Goal: Task Accomplishment & Management: Use online tool/utility

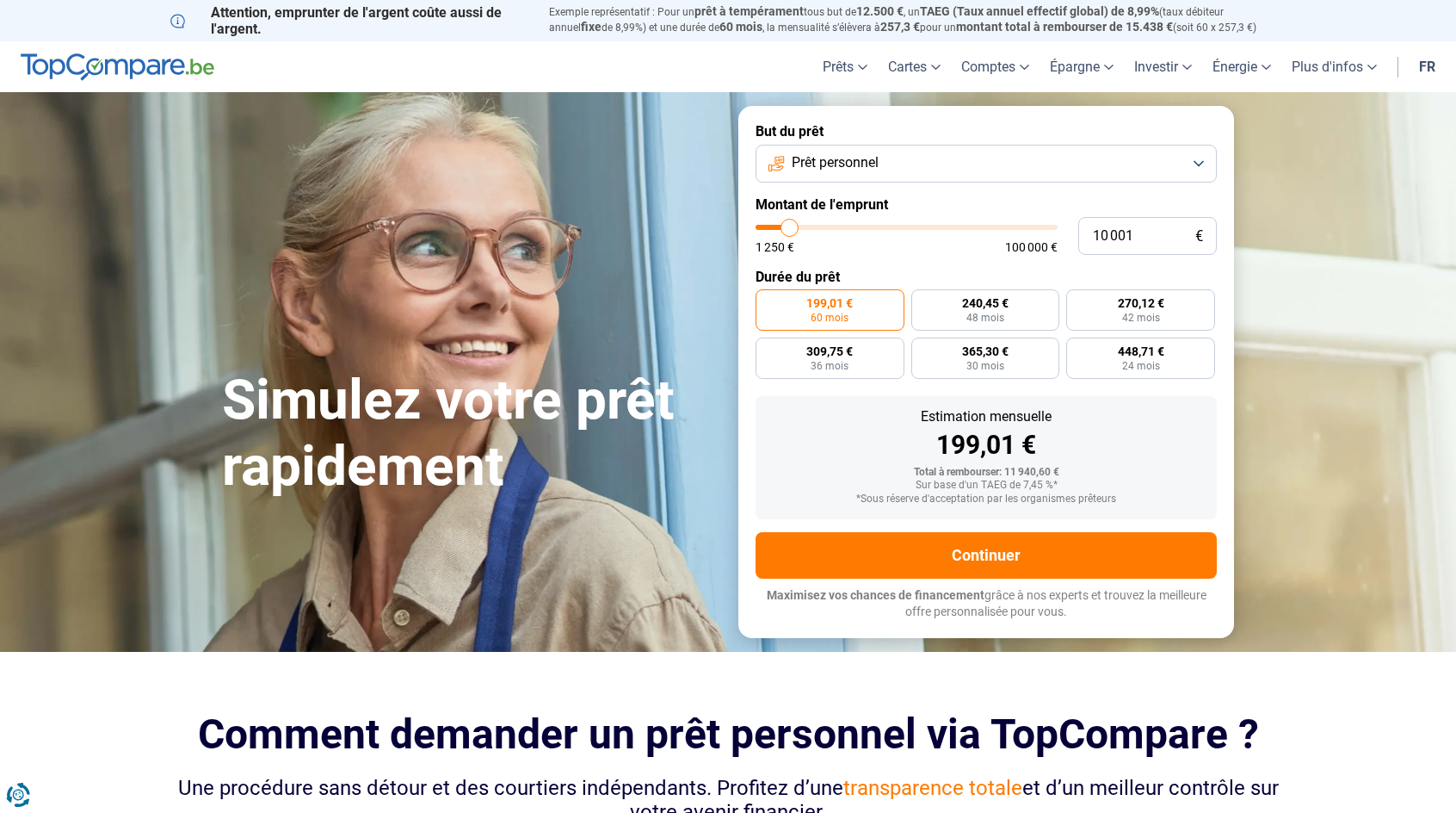
type input "11 000"
type input "11000"
type input "11 250"
type input "11250"
type input "11 500"
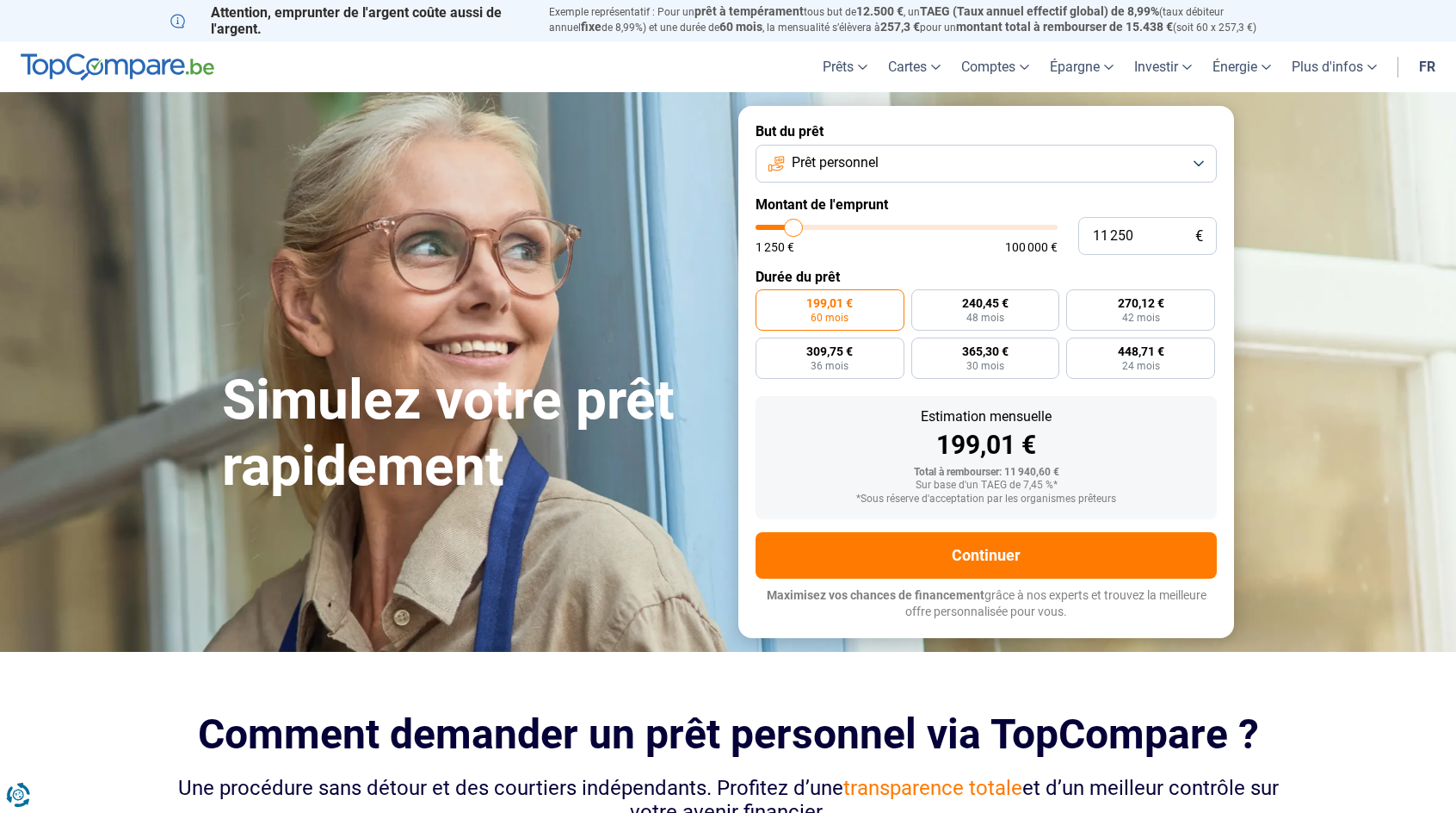
type input "11500"
type input "11 750"
type input "11750"
type input "12 000"
type input "12000"
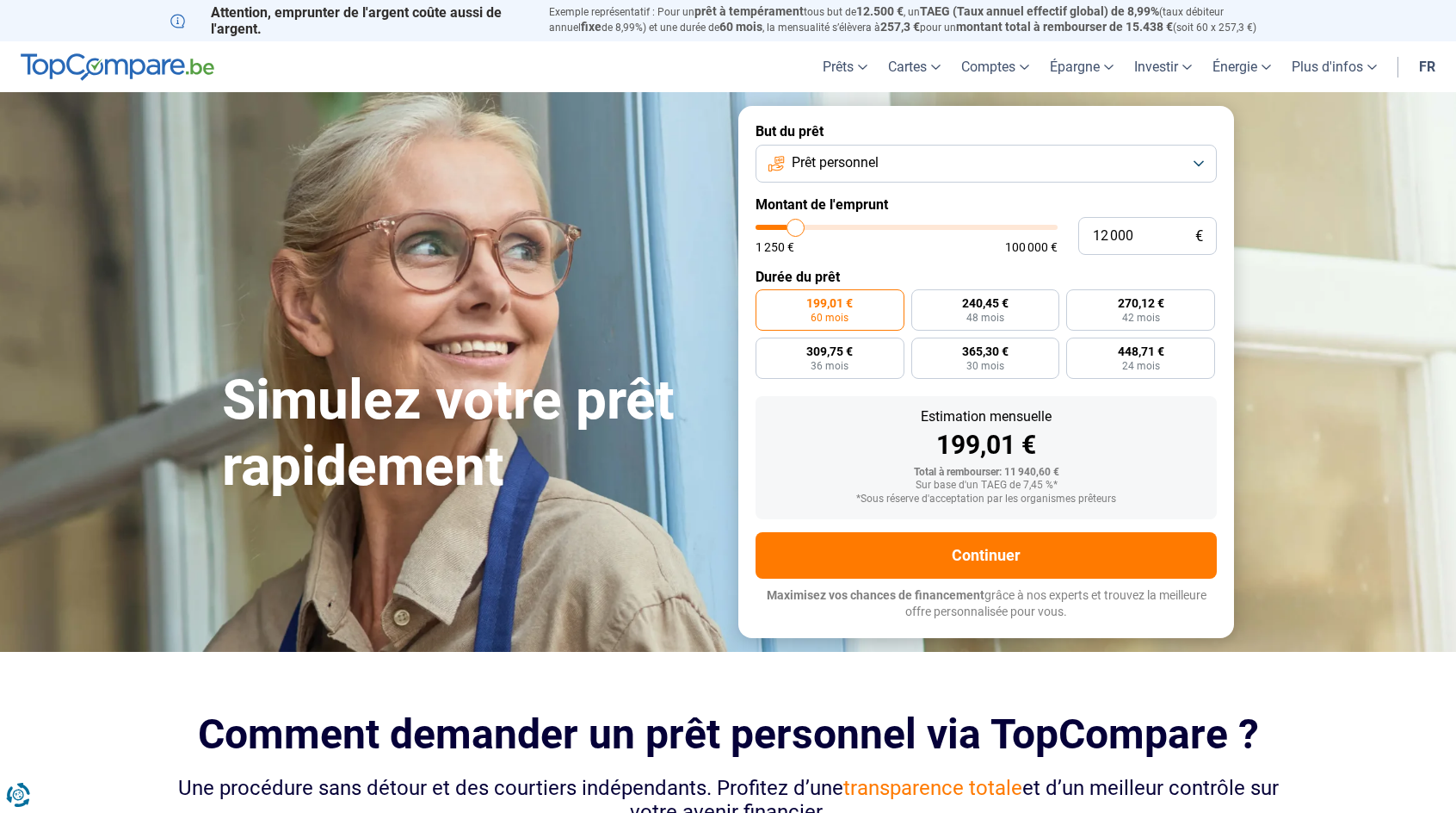
type input "12 250"
type input "12250"
type input "12 500"
type input "12500"
type input "12 750"
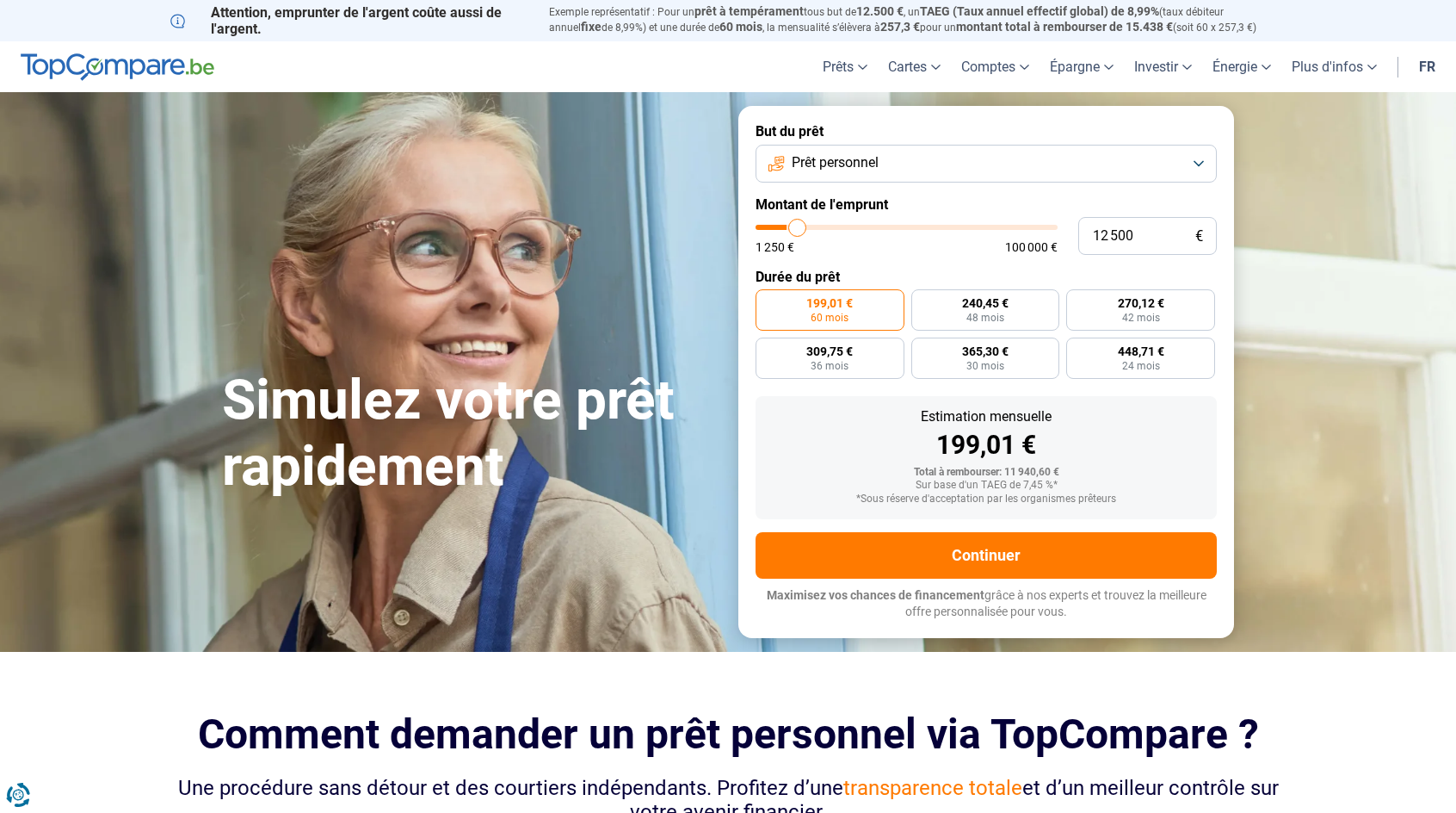
type input "12750"
type input "13 250"
type input "13250"
type input "13 750"
type input "13750"
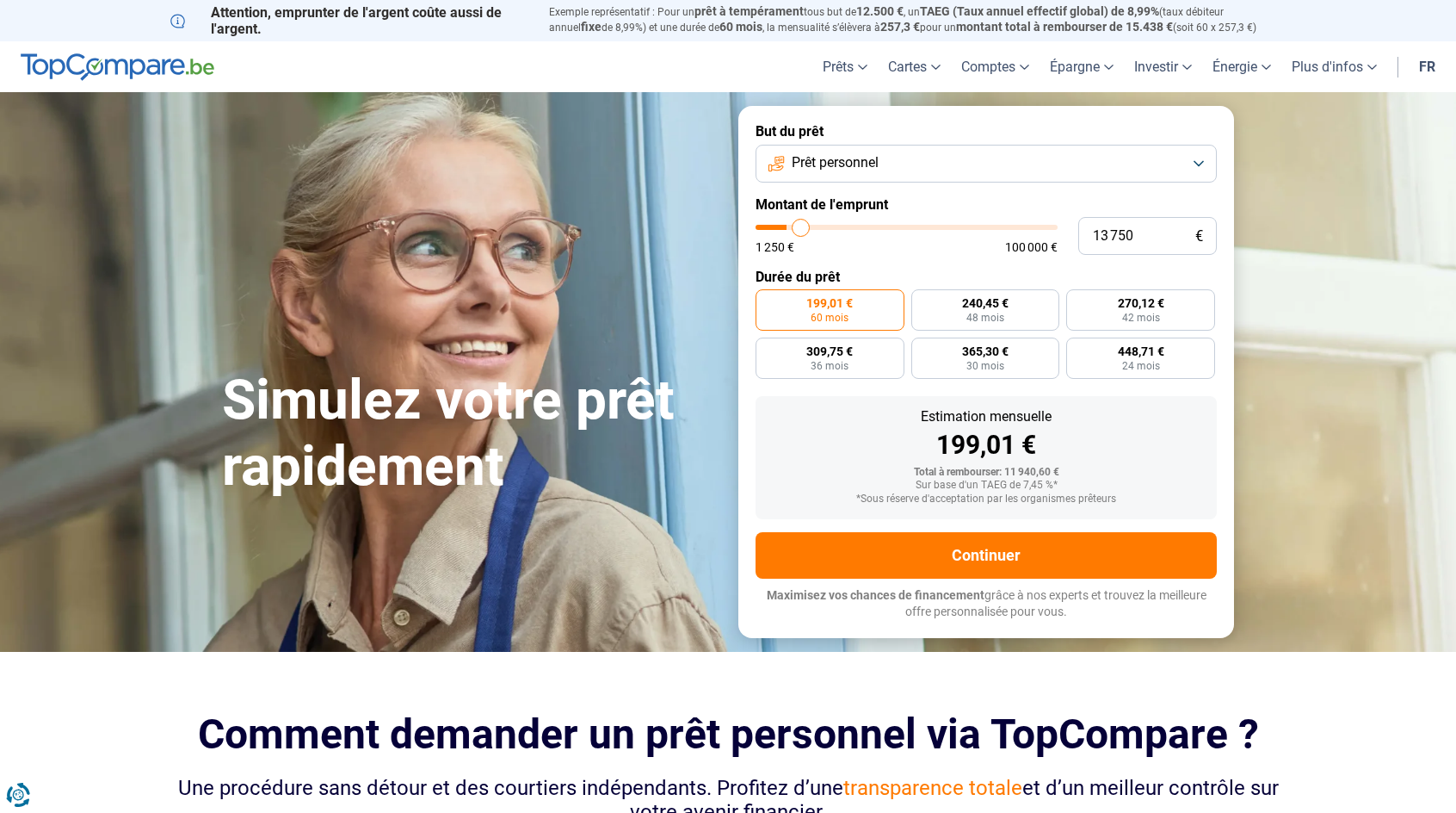
type input "14 250"
type input "14250"
type input "14 750"
type input "14750"
type input "15 000"
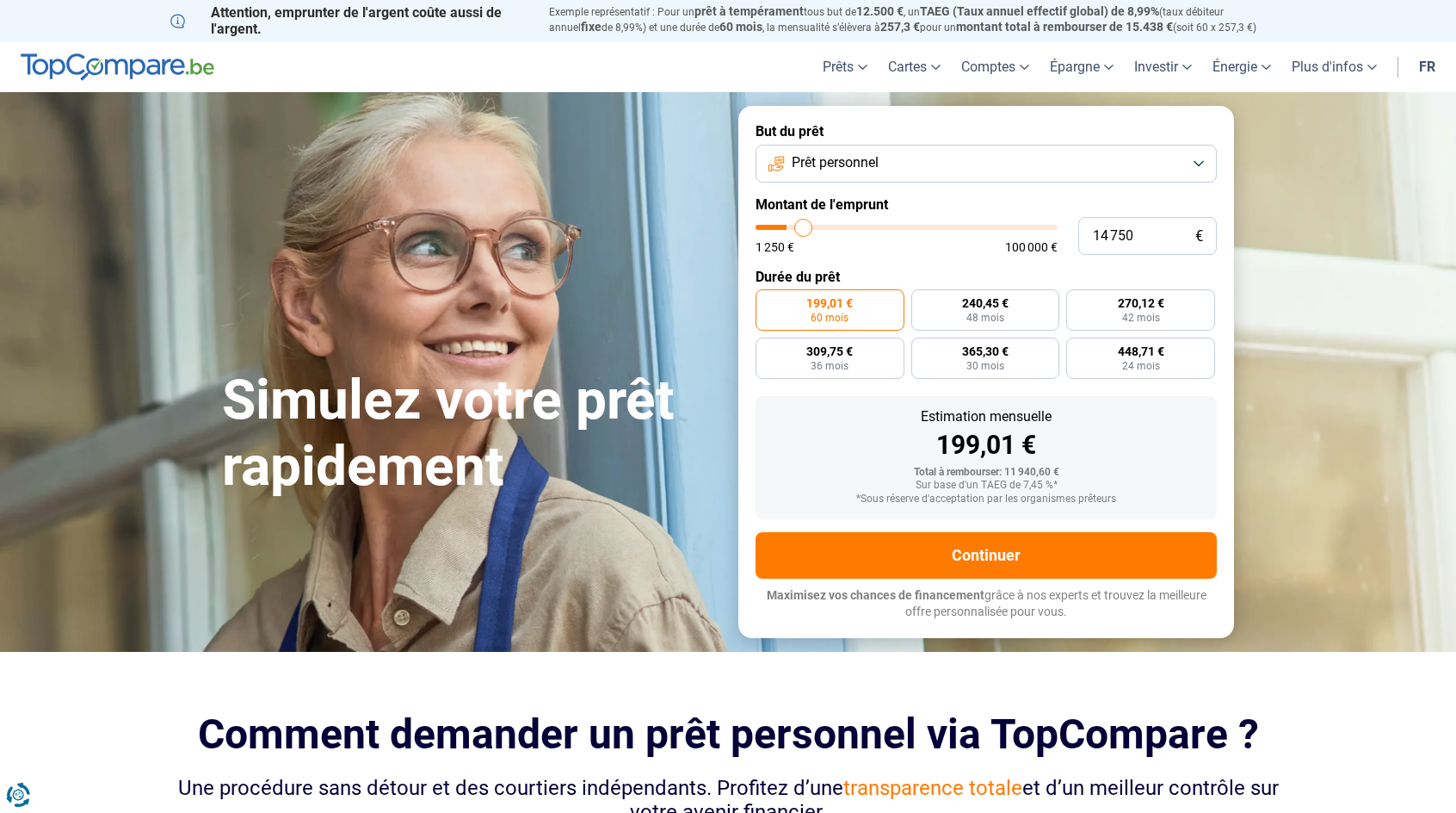
type input "15000"
type input "15 500"
type input "15500"
type input "15 750"
type input "15750"
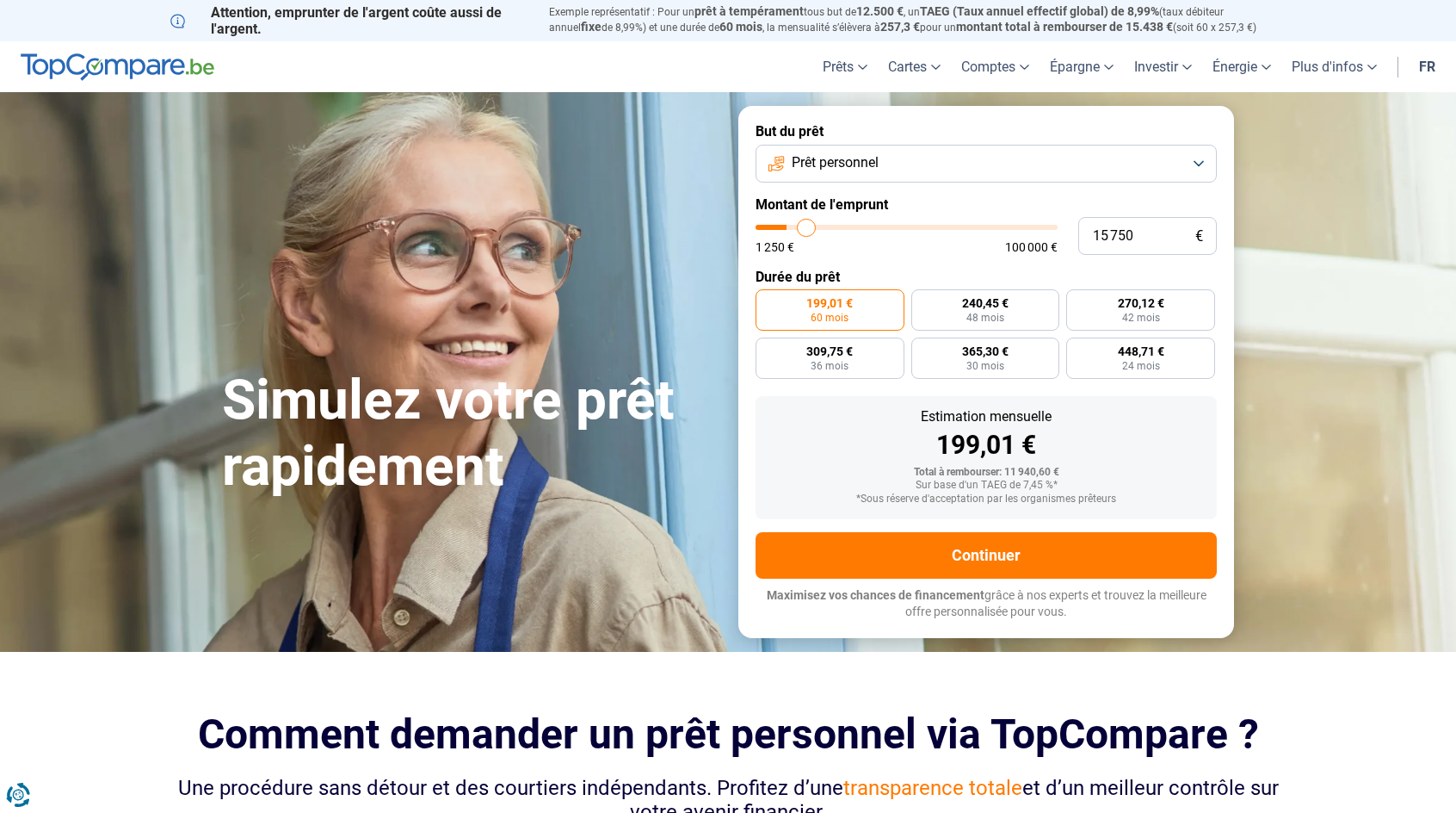
type input "16 250"
type input "16250"
type input "16 500"
type input "16500"
type input "16 750"
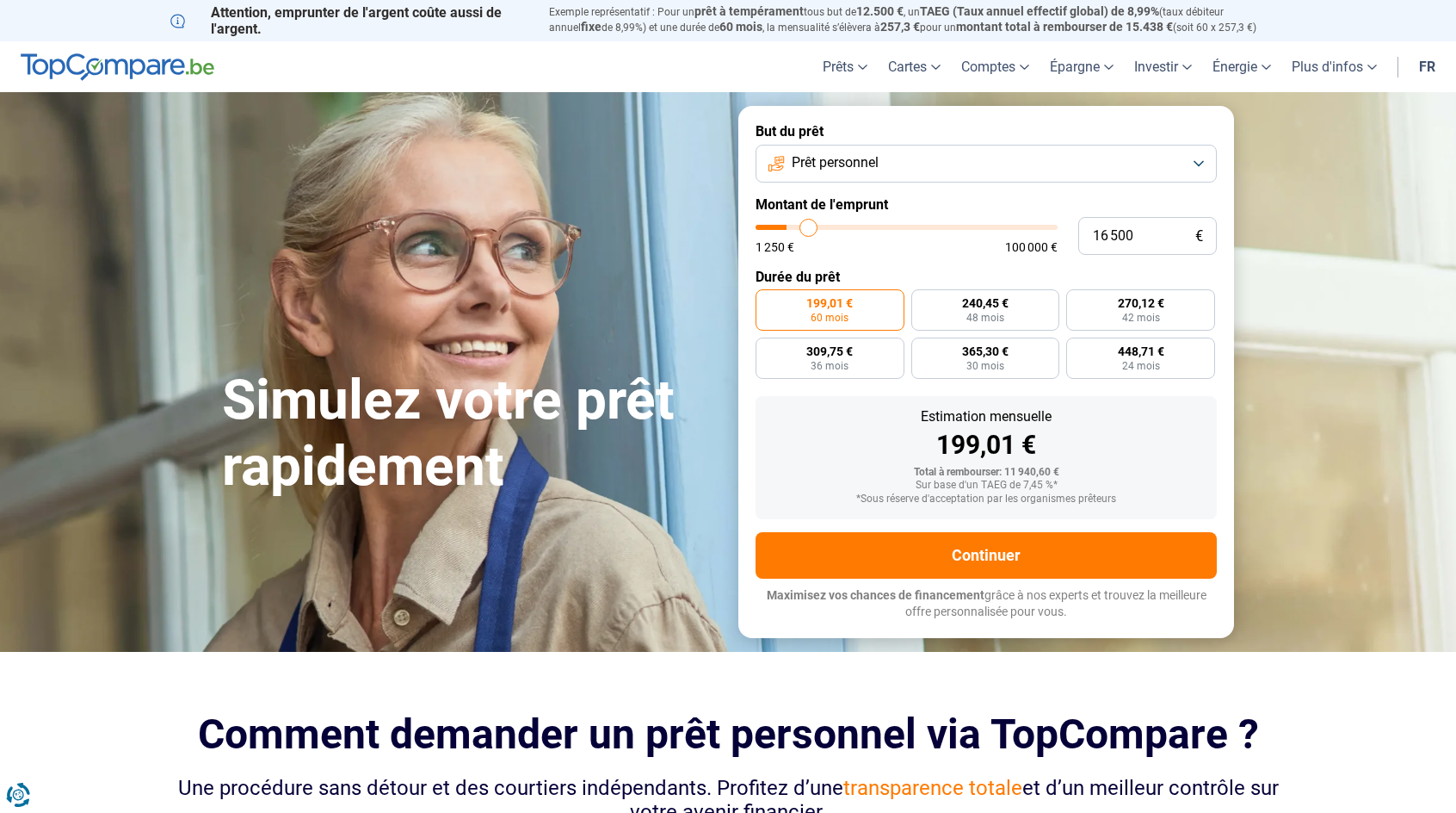
type input "16750"
type input "17 000"
type input "17000"
type input "17 500"
type input "17500"
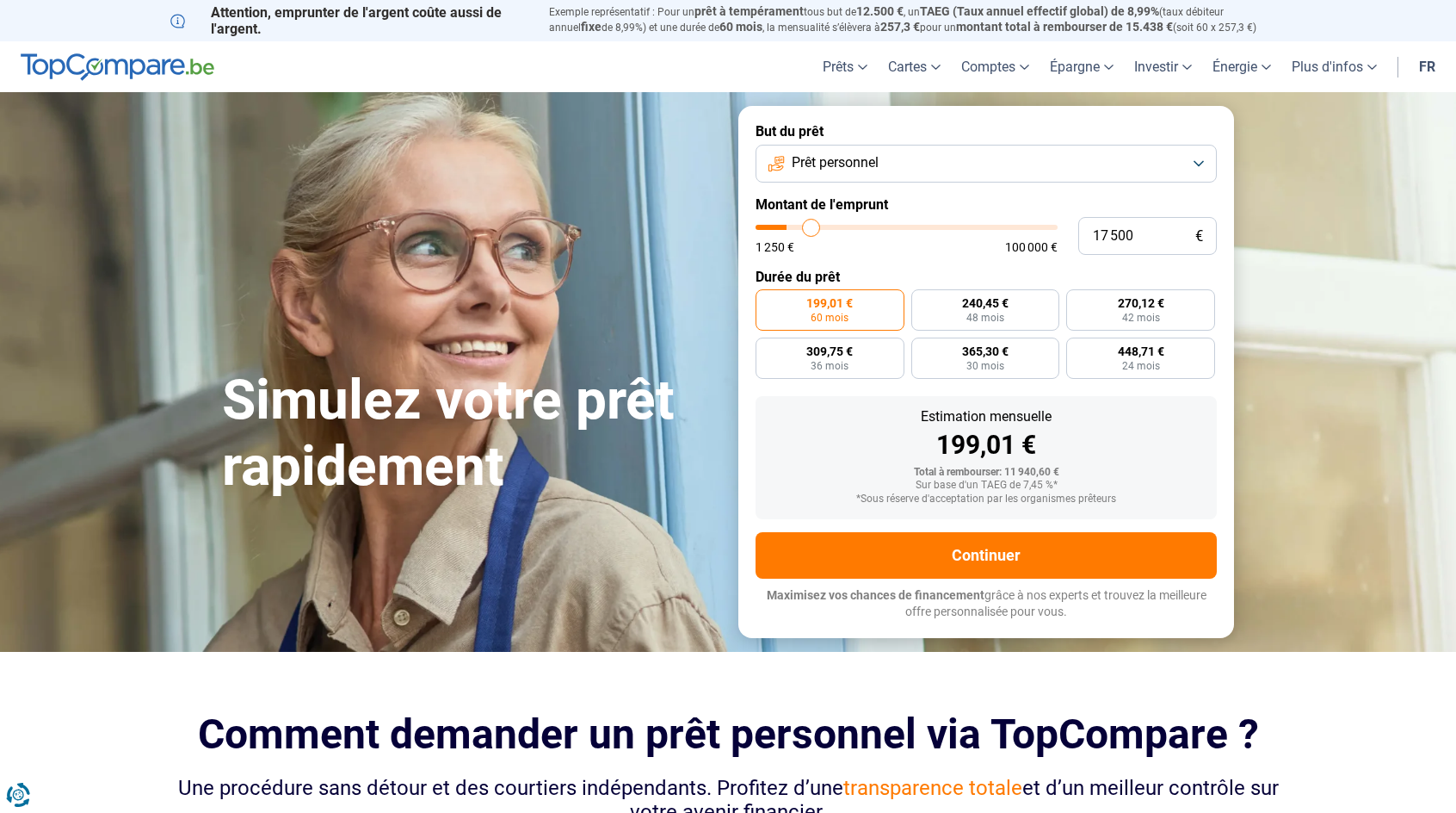
type input "17 750"
type input "17750"
type input "18 000"
type input "18000"
type input "18 250"
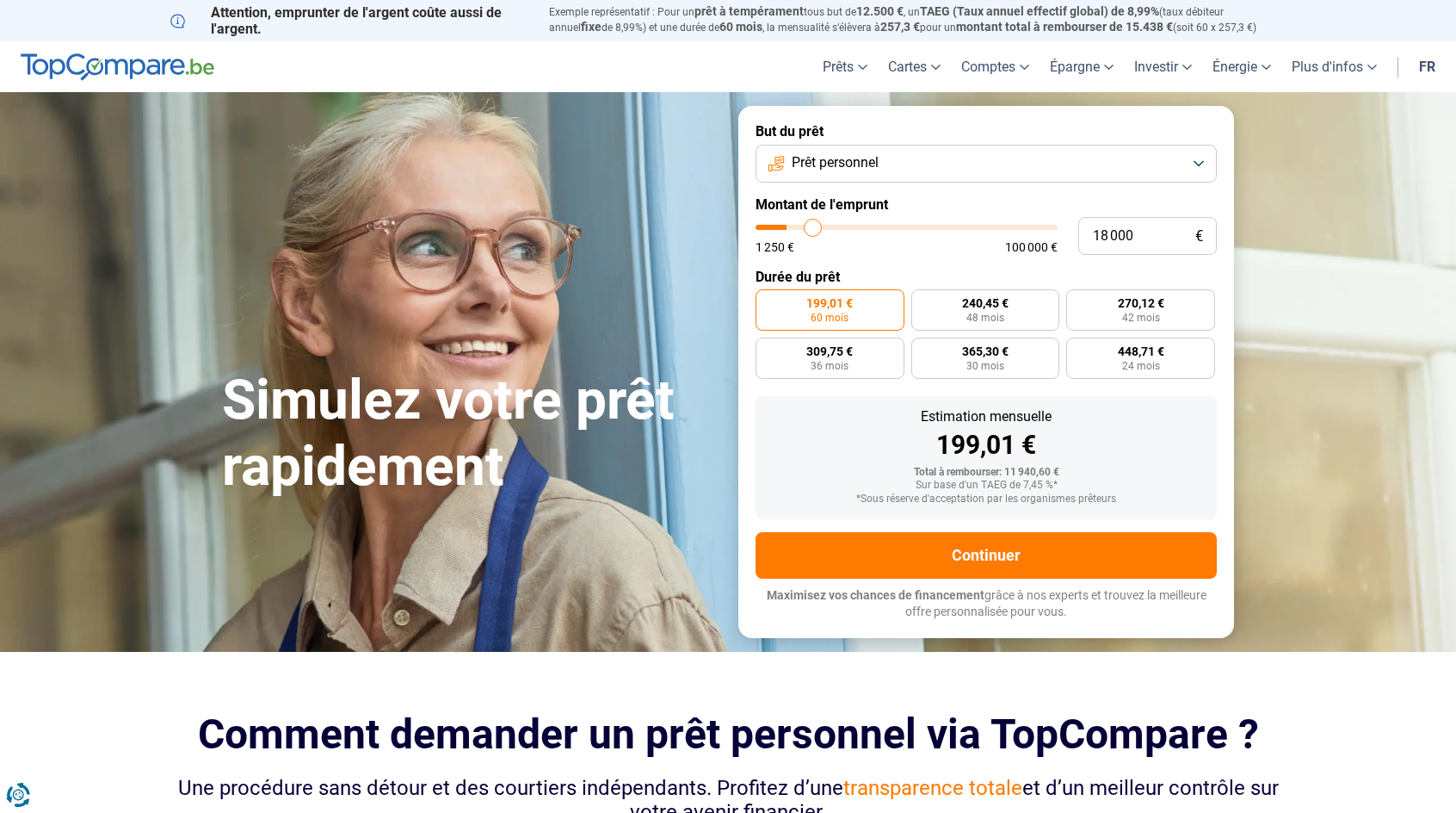
type input "18250"
type input "18 750"
type input "18750"
type input "19 250"
type input "19250"
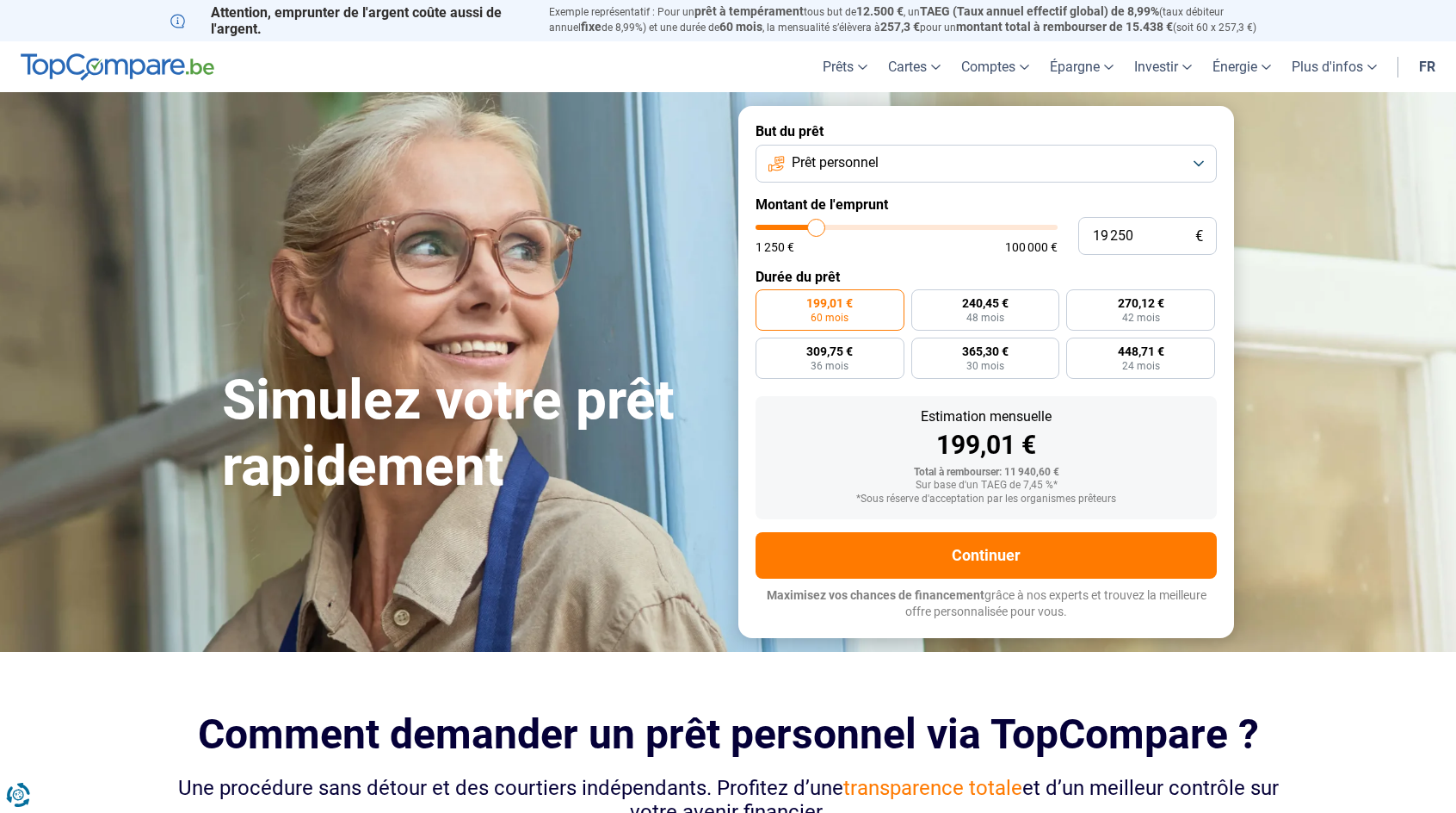
type input "19 500"
type input "19500"
type input "19 750"
type input "19750"
type input "20 000"
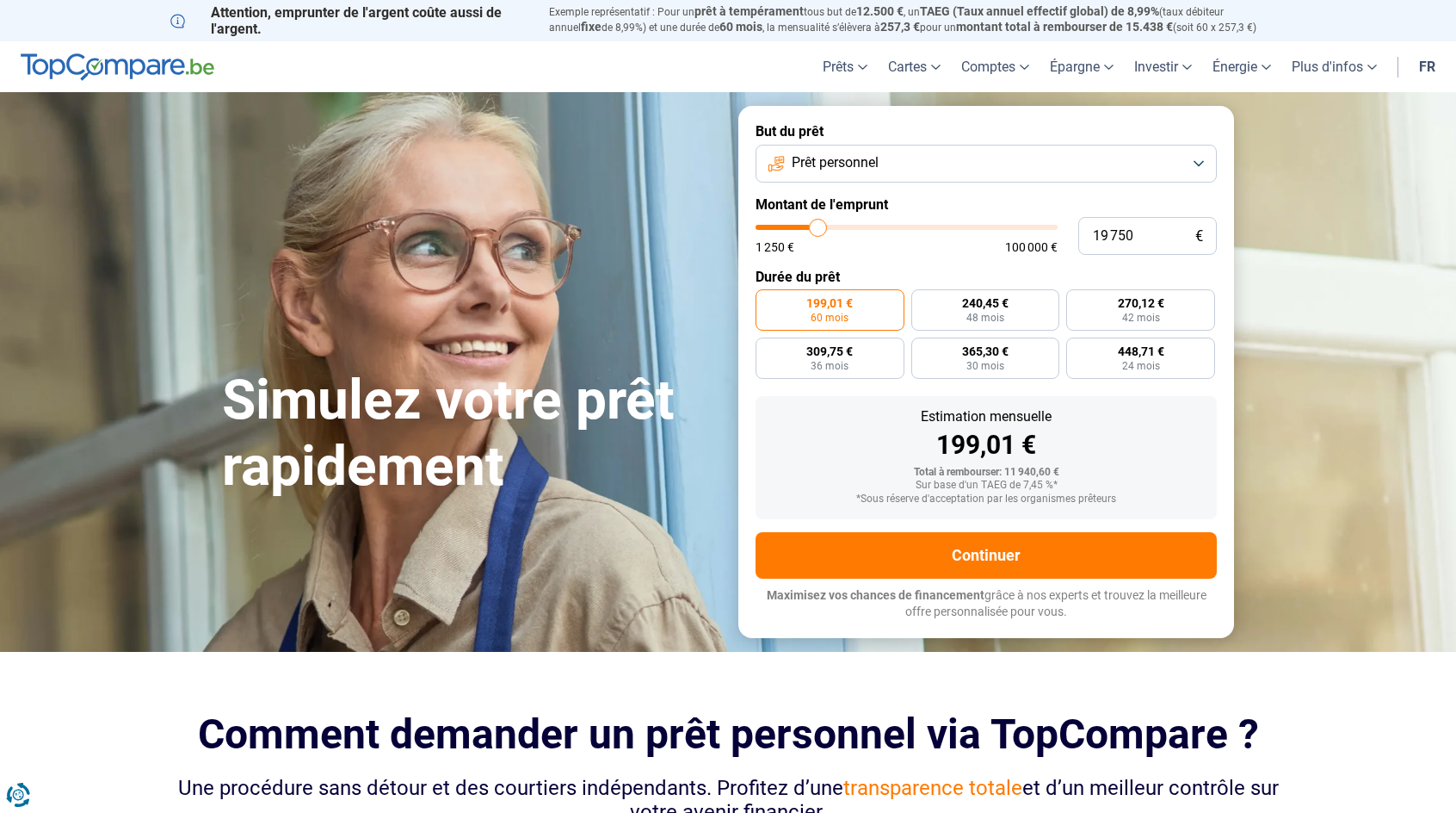
type input "20000"
type input "20 250"
type input "20250"
type input "20 500"
type input "20500"
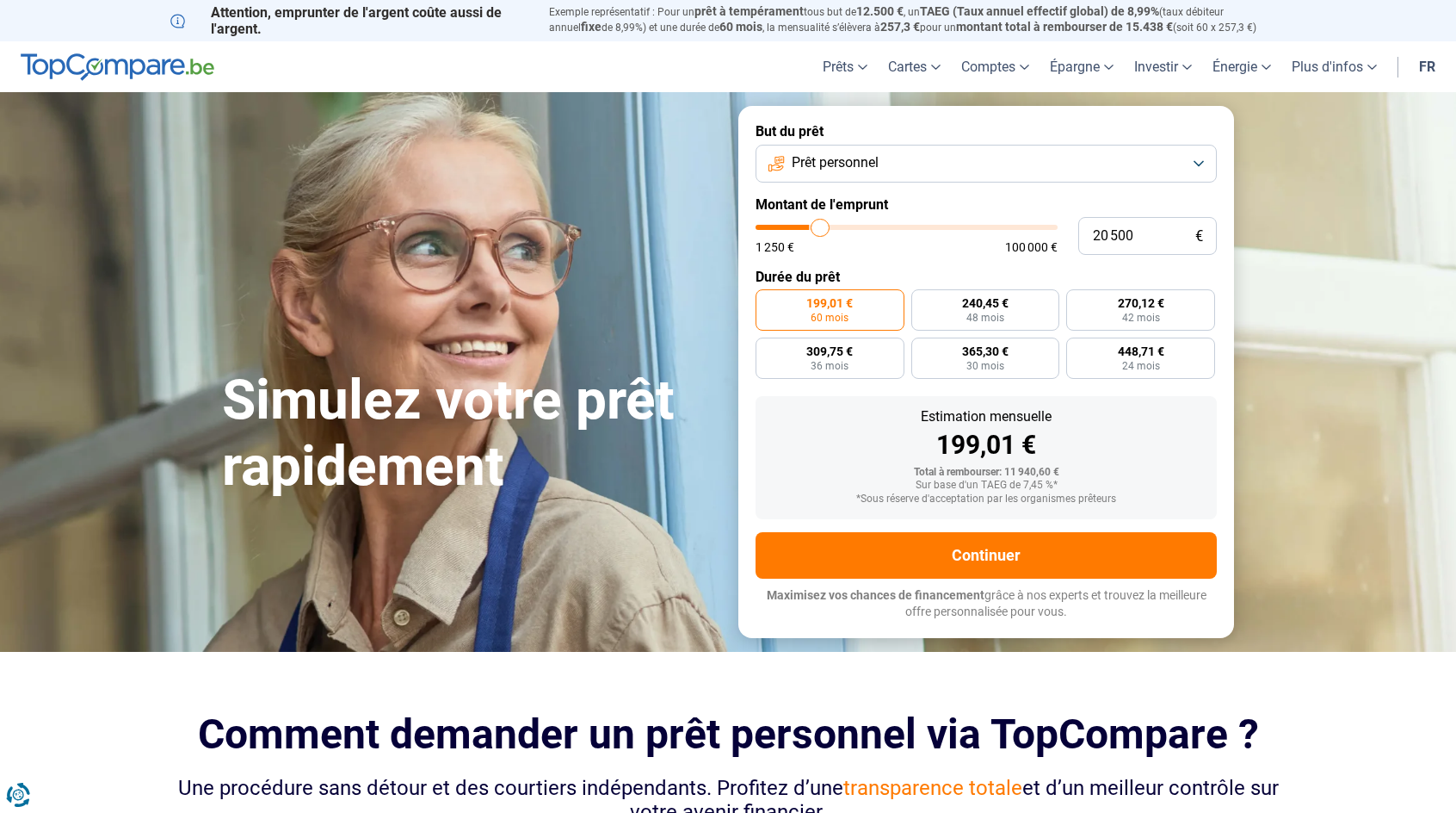
type input "21 000"
type input "21000"
type input "21 250"
type input "21250"
type input "21 750"
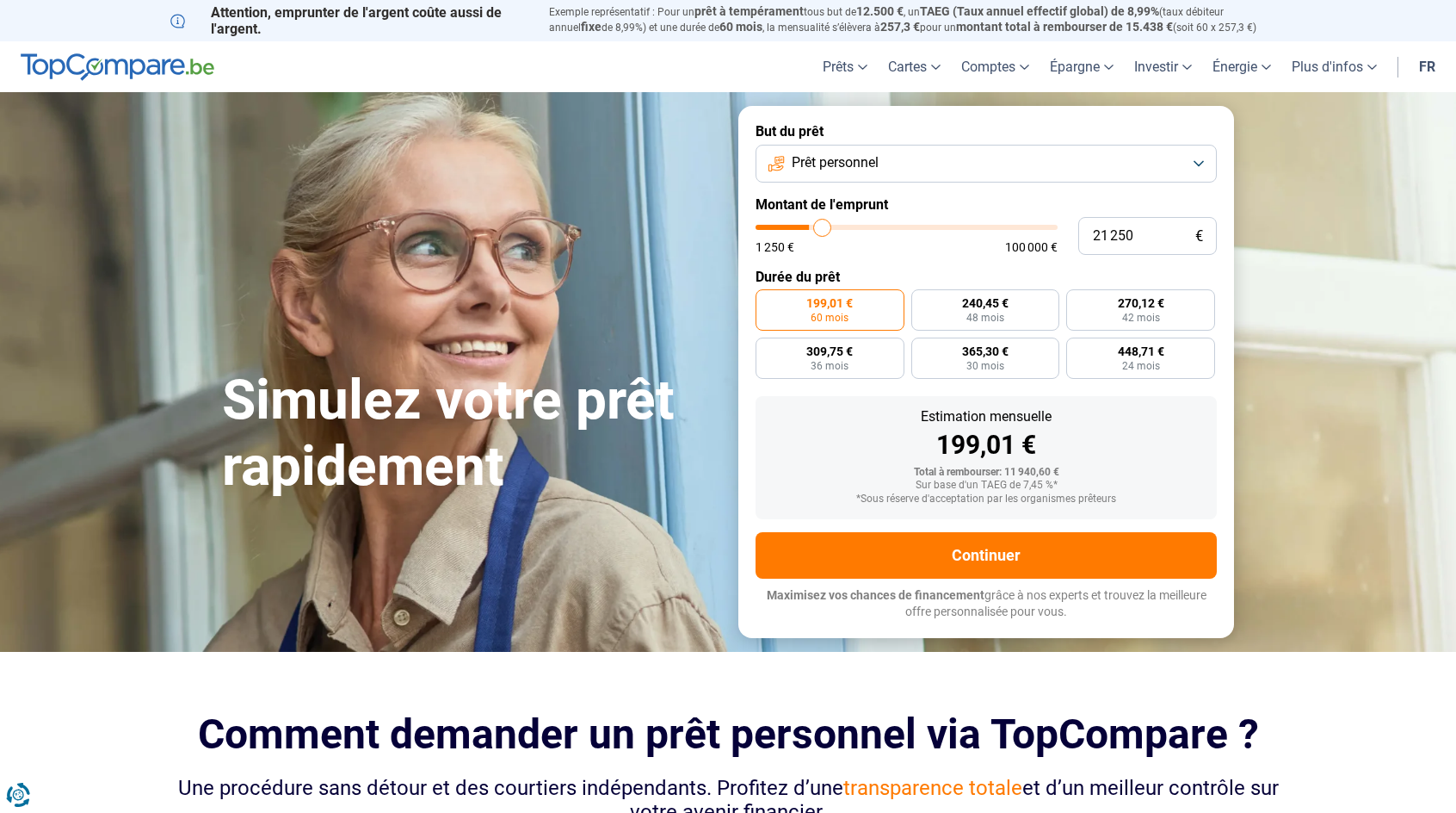
type input "21750"
type input "22 000"
type input "22000"
type input "22 250"
type input "22250"
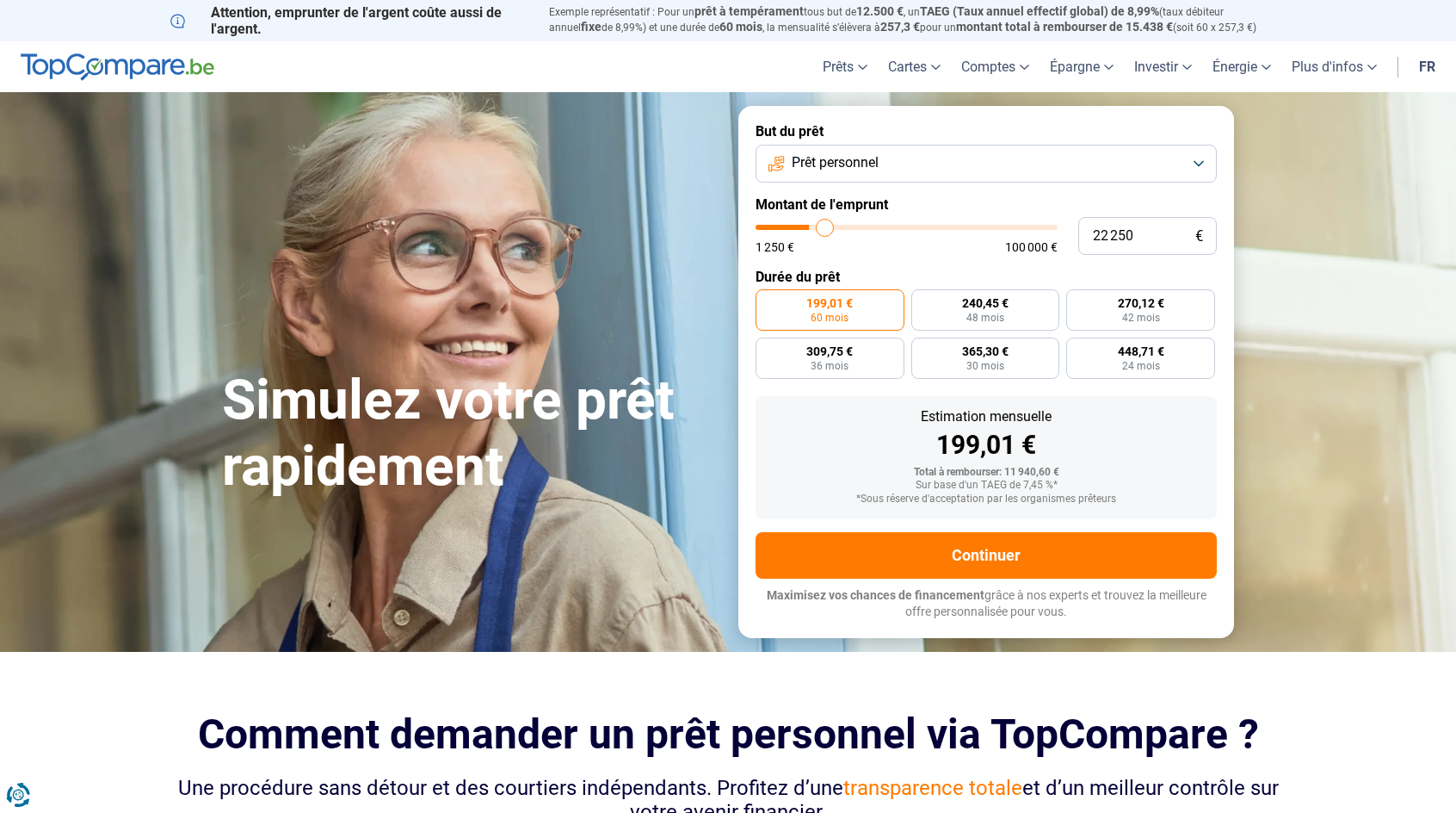
type input "22 500"
type input "22500"
type input "22 750"
type input "22750"
type input "23 000"
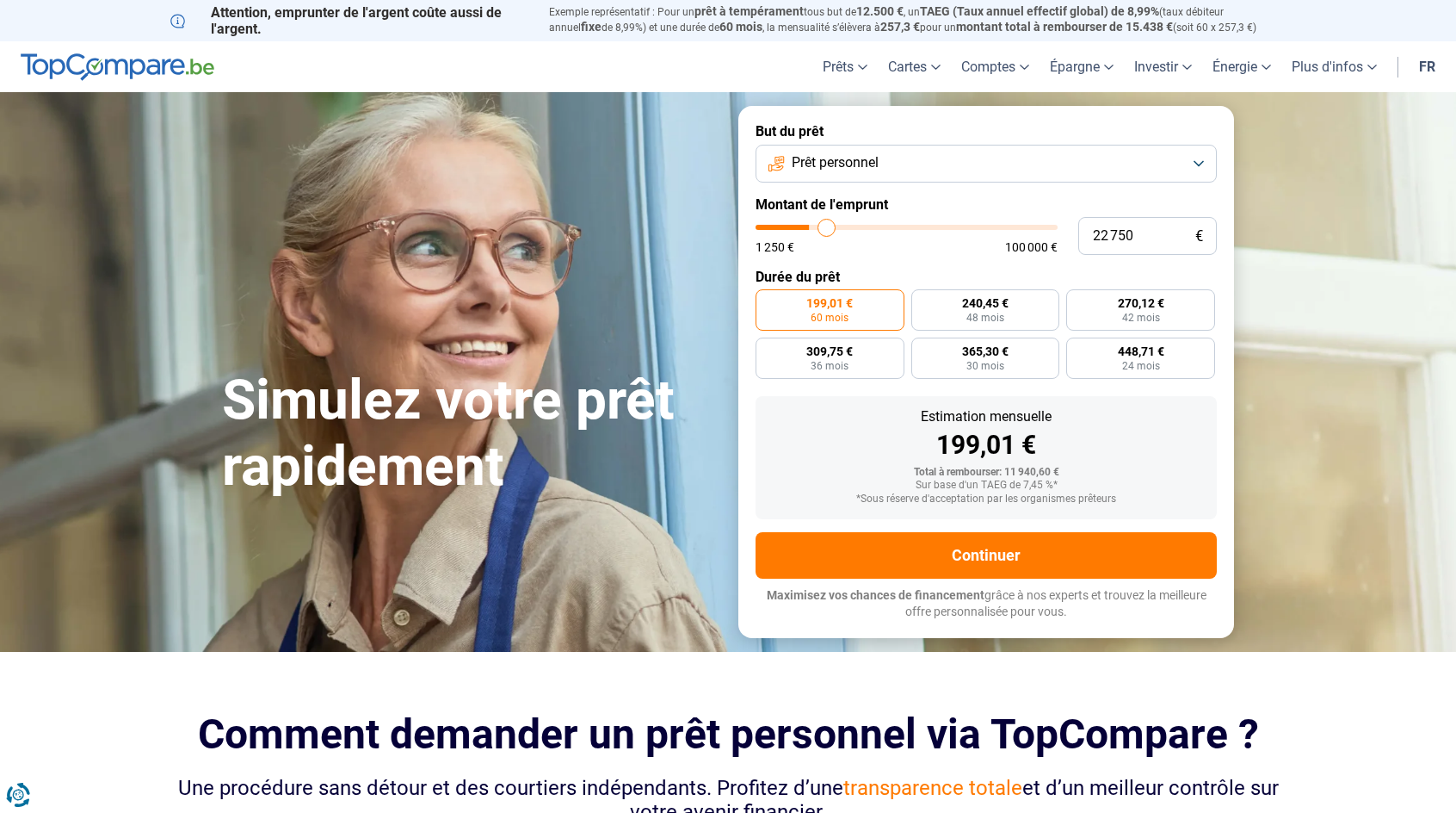
type input "23000"
type input "23 250"
type input "23250"
type input "23 750"
type input "23750"
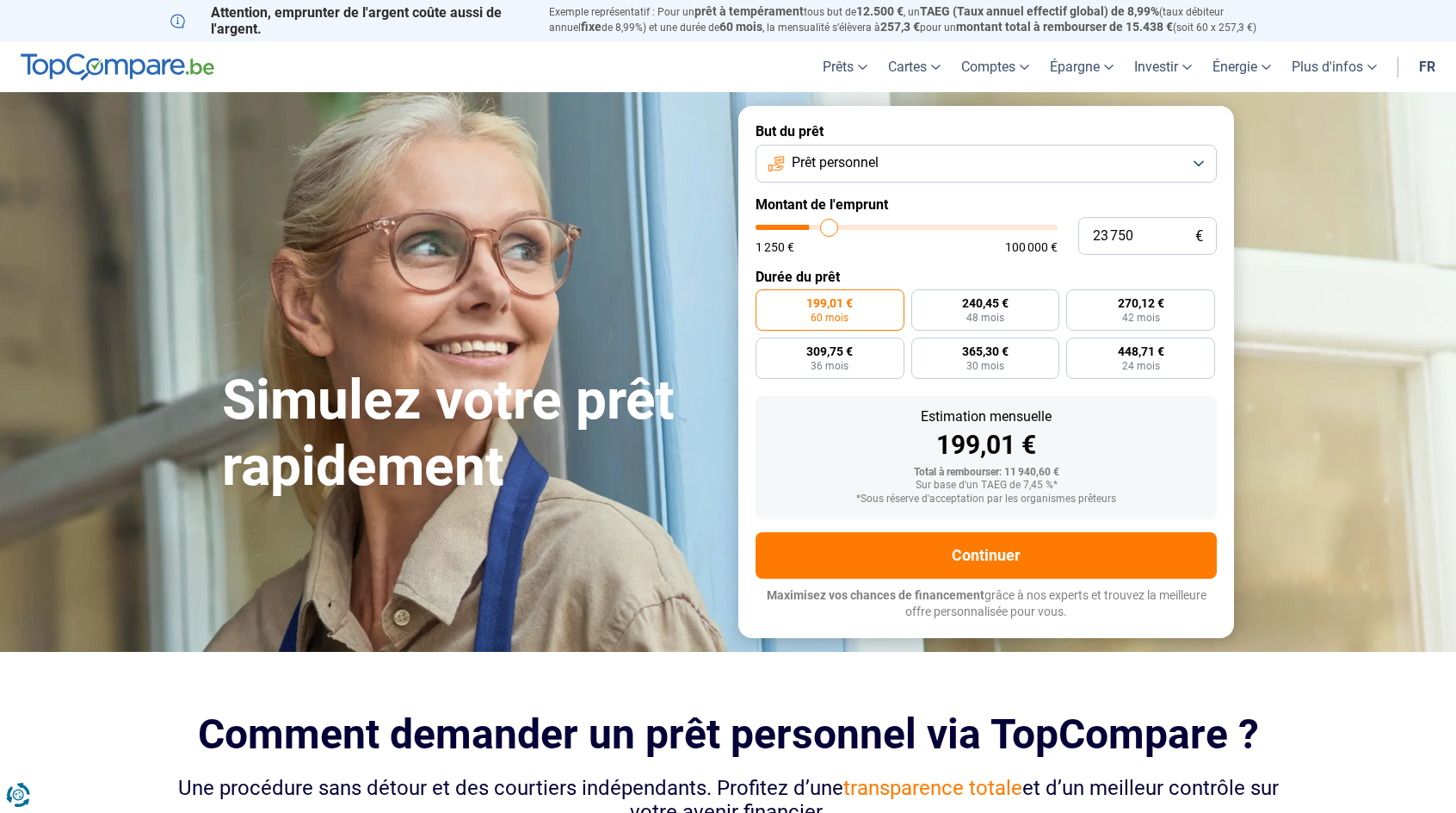
type input "24 000"
type input "24000"
type input "24 500"
type input "24500"
type input "25 000"
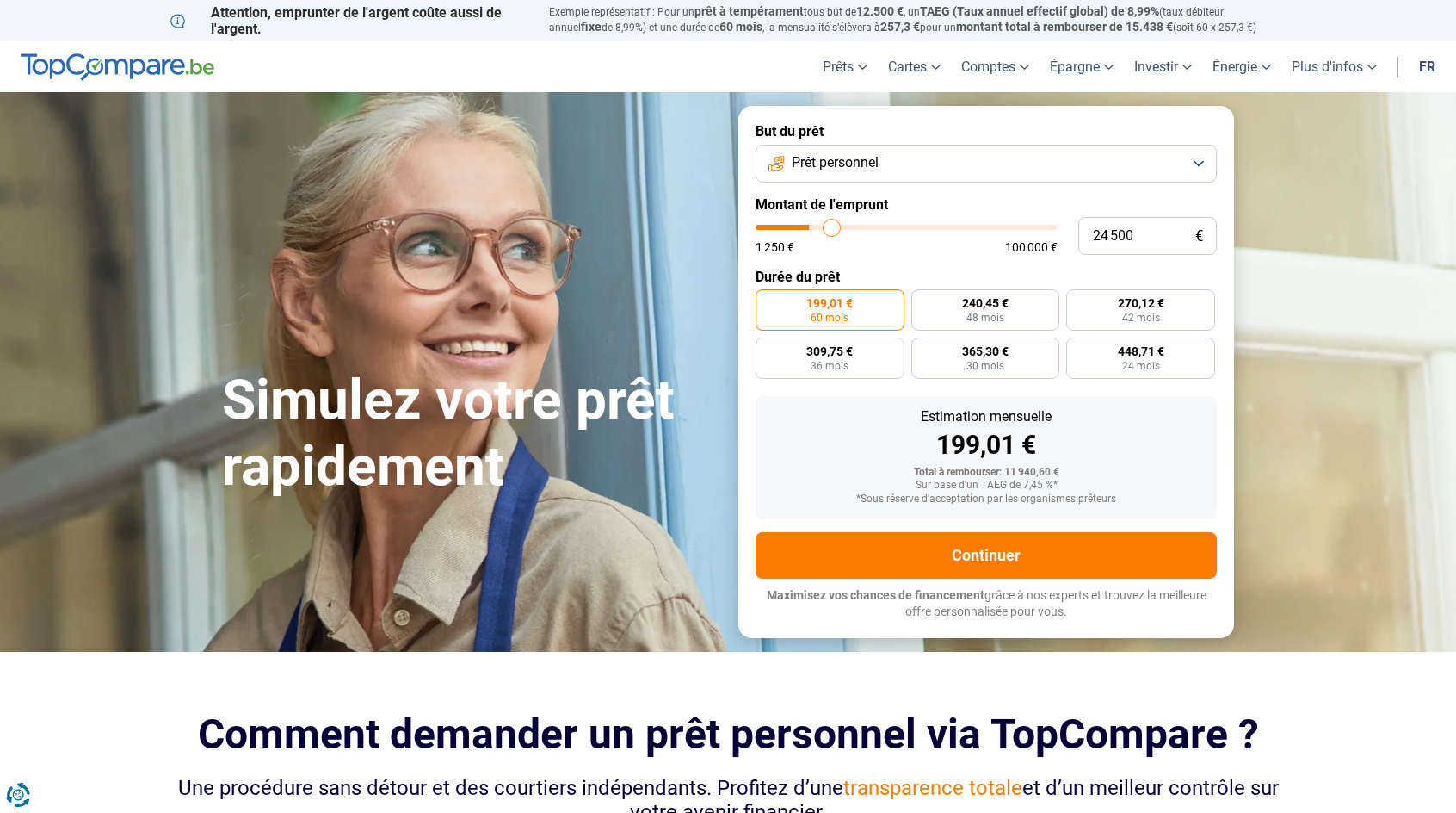
type input "25000"
type input "25 500"
type input "25500"
type input "26 000"
type input "26000"
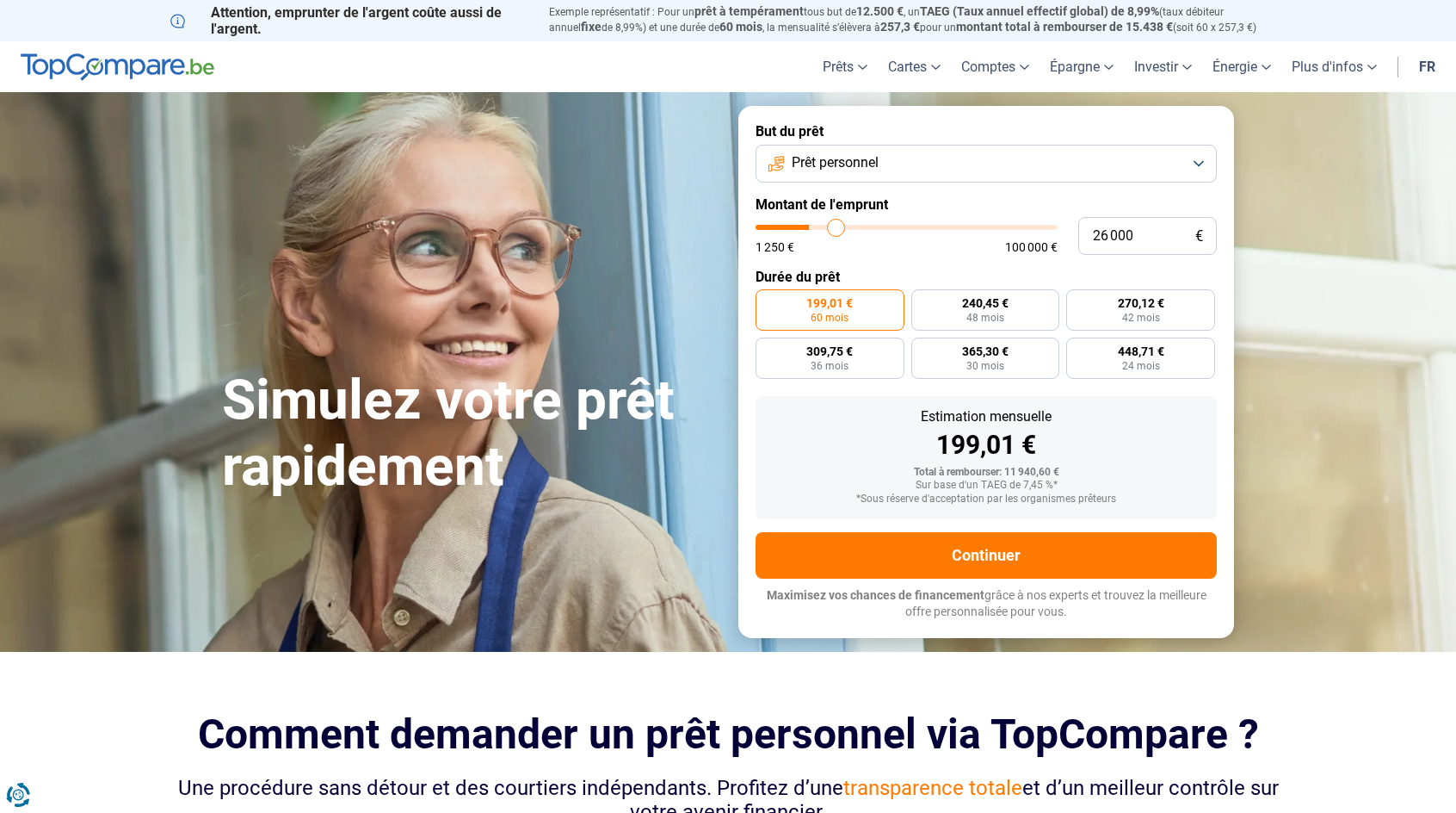
type input "26 250"
type input "26250"
type input "26 750"
type input "26750"
type input "27 000"
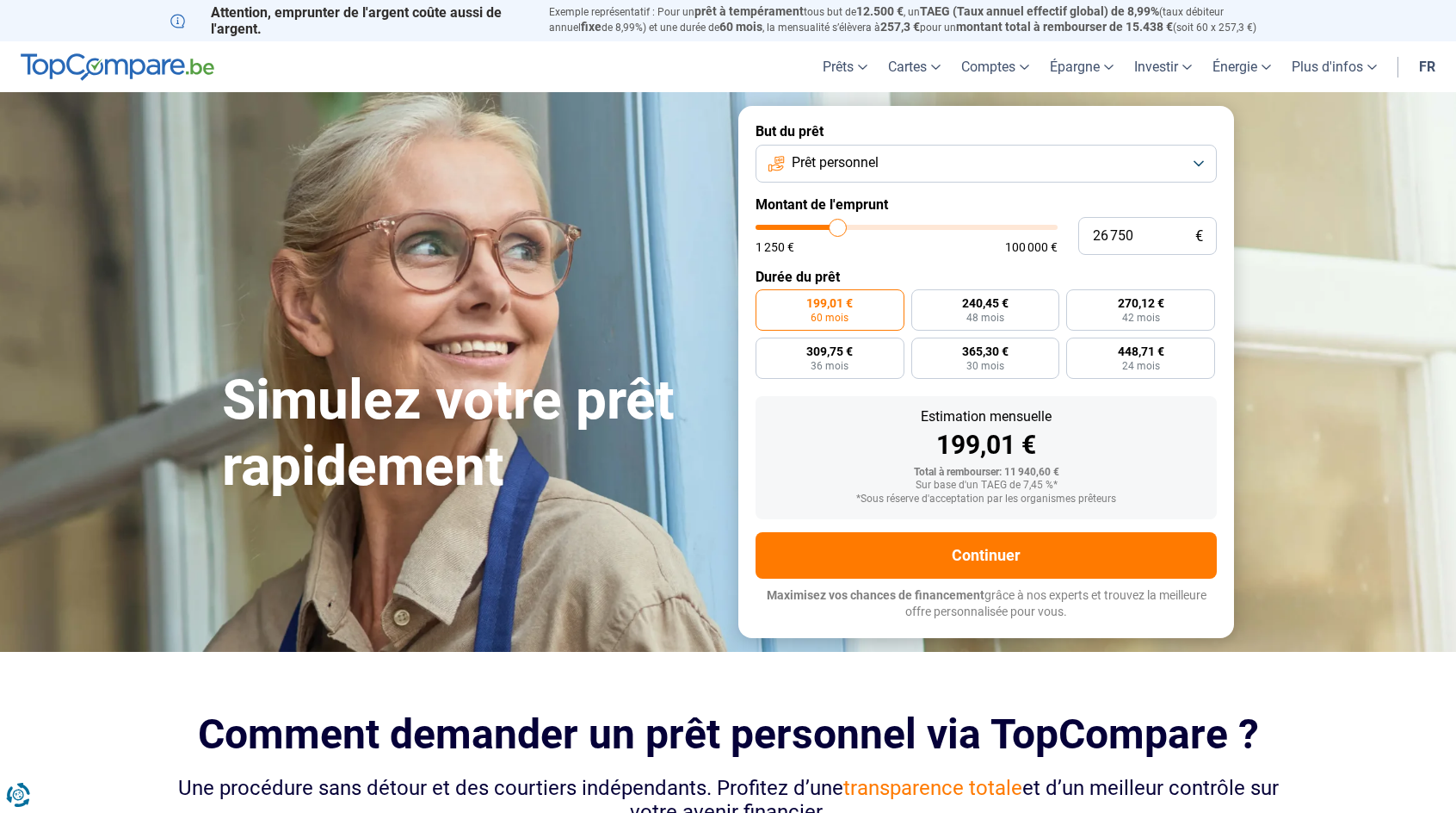
type input "27000"
type input "27 250"
type input "27250"
type input "27 500"
type input "27500"
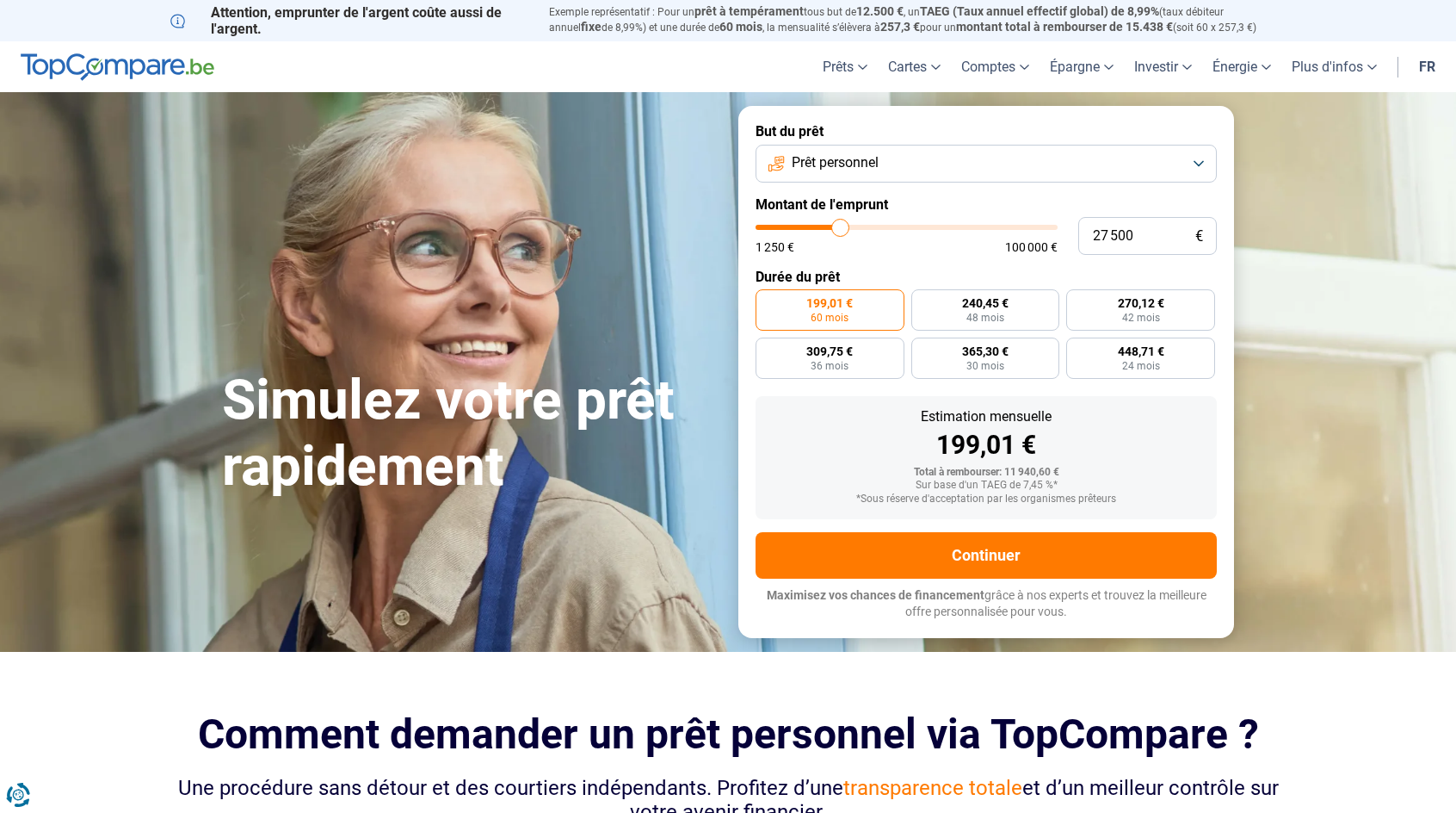
type input "27 750"
type input "27750"
type input "28 000"
type input "28000"
type input "28 250"
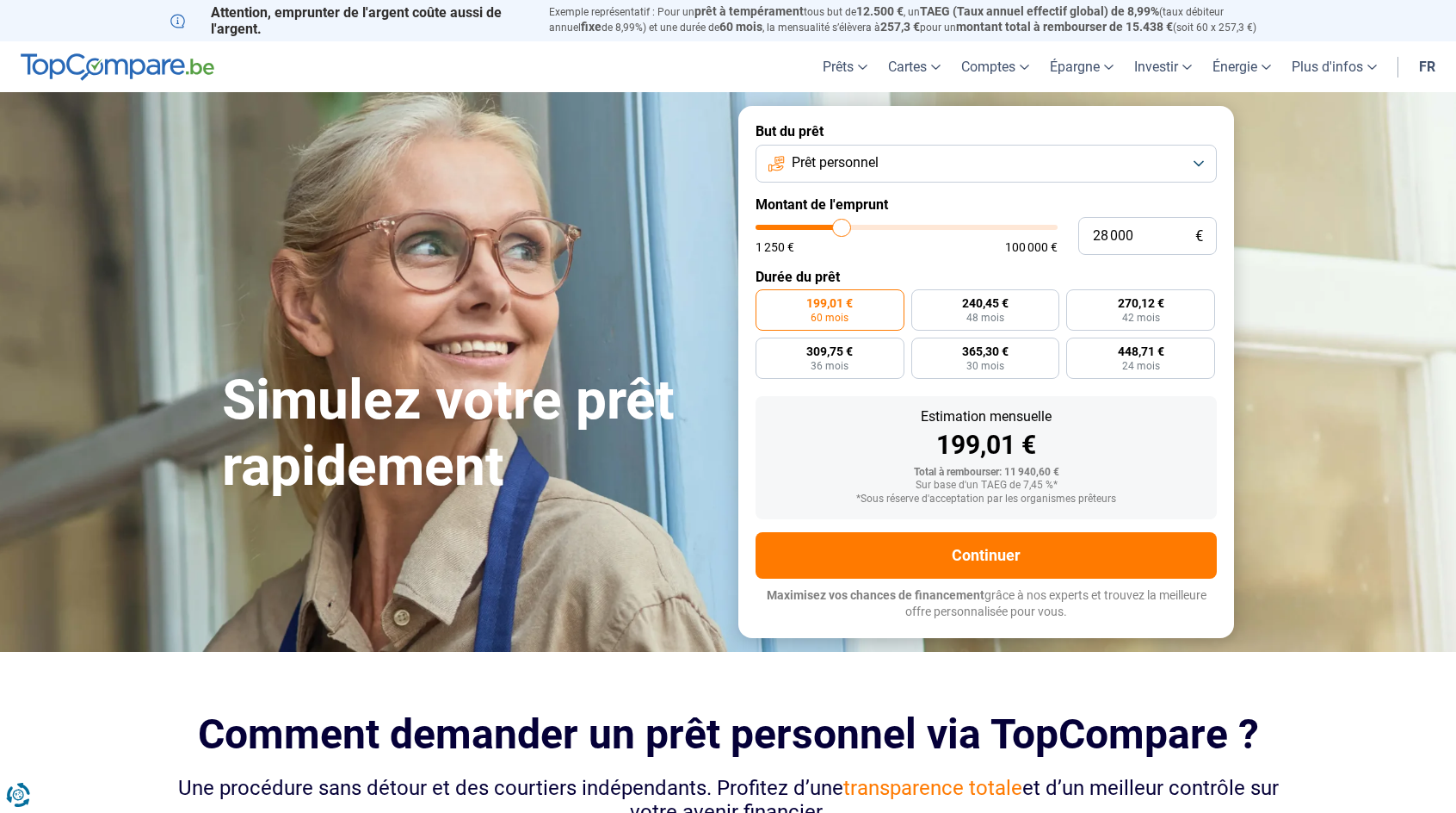
type input "28250"
type input "28 500"
type input "28500"
type input "28 750"
type input "28750"
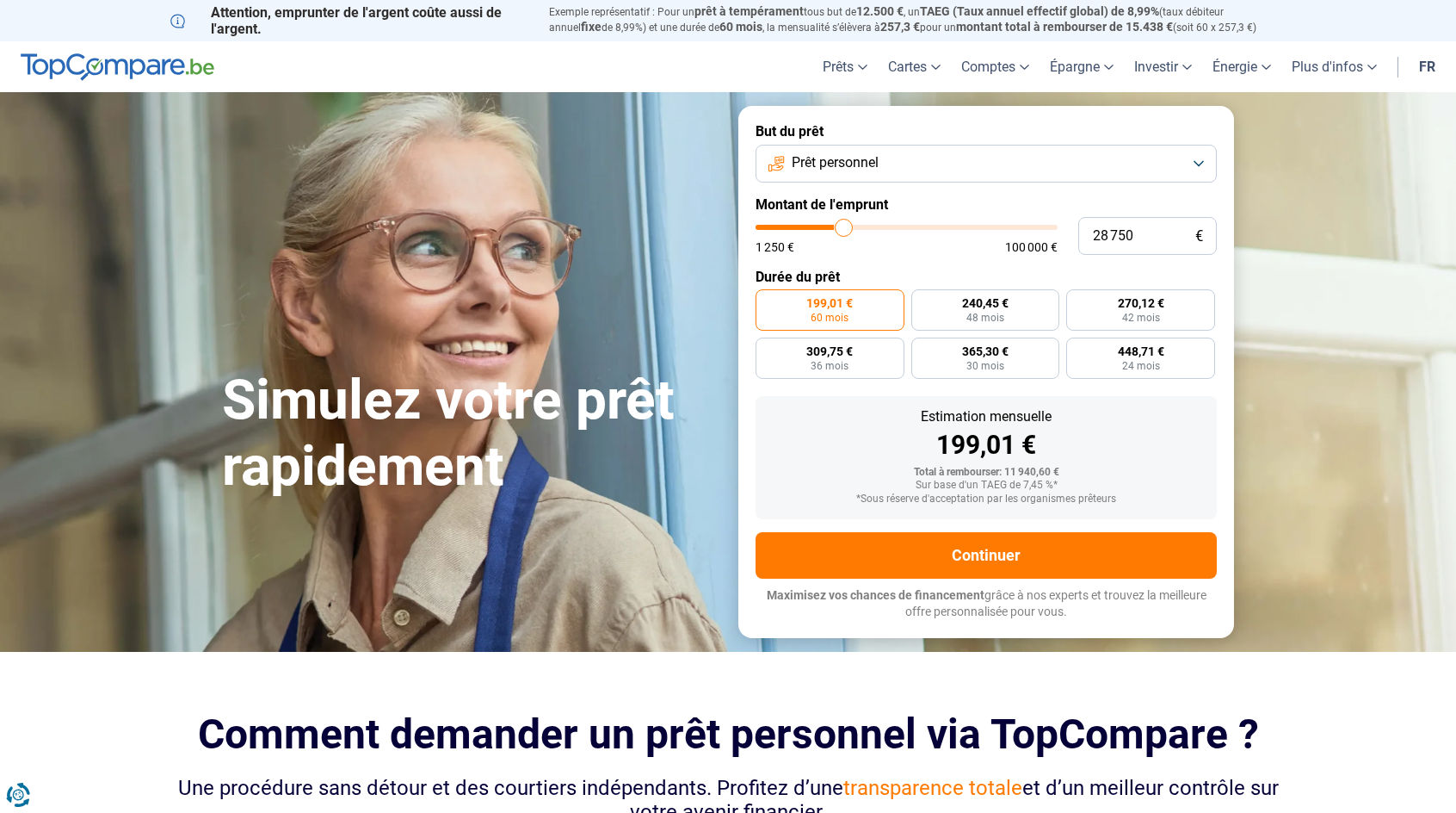
type input "29 000"
type input "29000"
type input "28 750"
type input "28750"
type input "28 500"
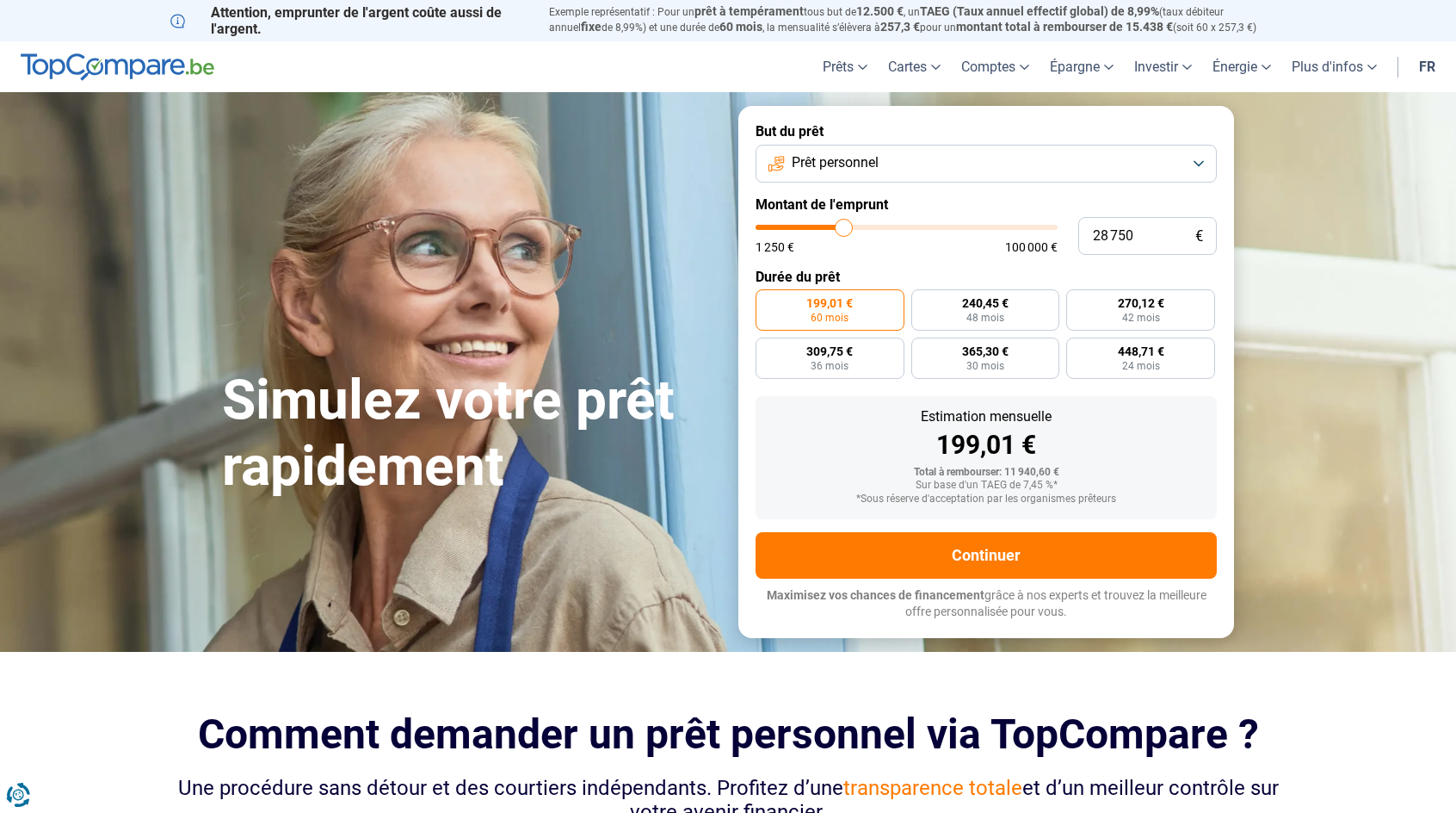
type input "28500"
type input "28 250"
type input "28250"
type input "28 000"
type input "28000"
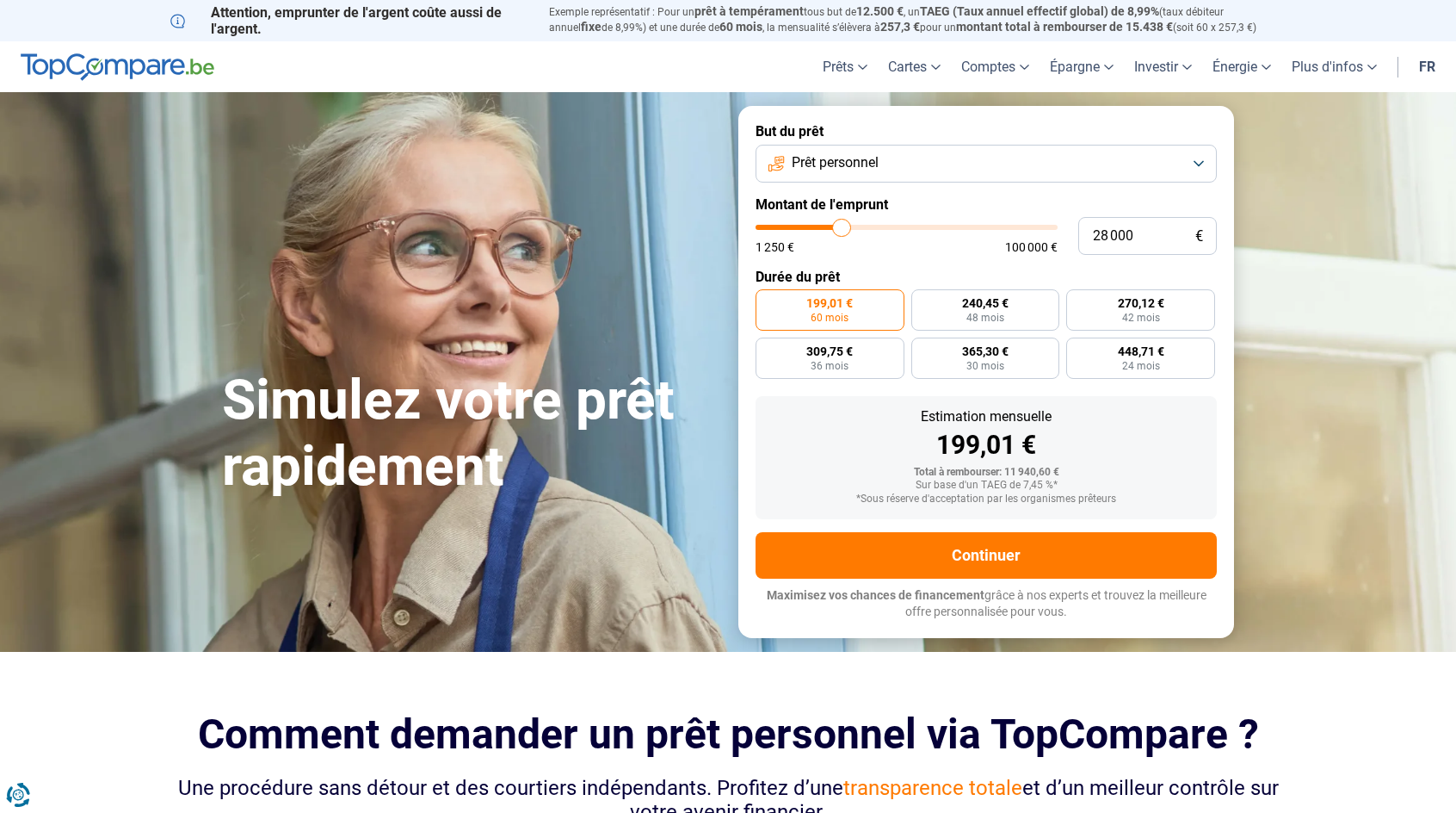
type input "27 750"
type input "27750"
type input "27 500"
type input "27500"
type input "27 250"
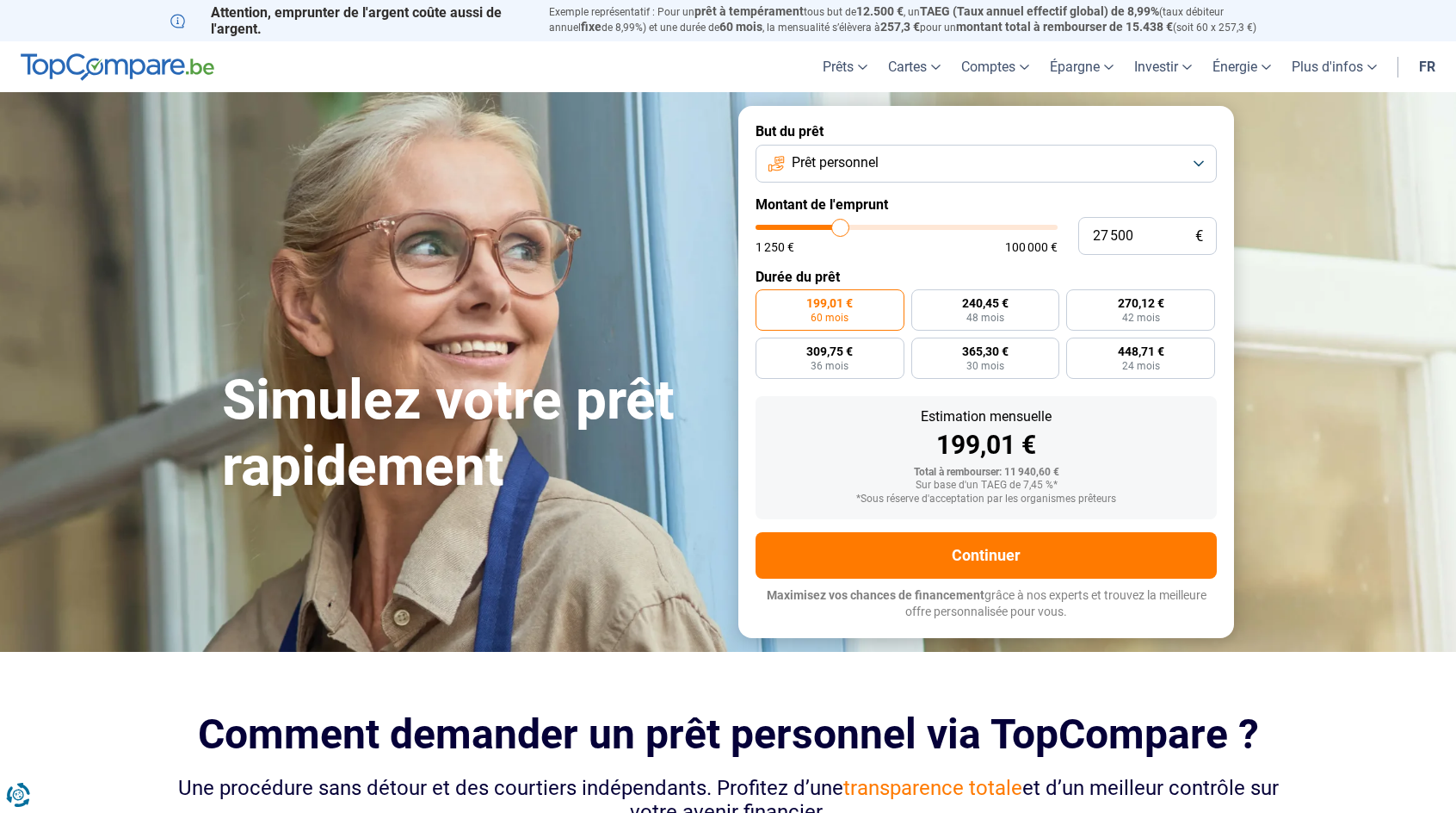
type input "27250"
type input "27 000"
type input "27000"
type input "26 750"
type input "26750"
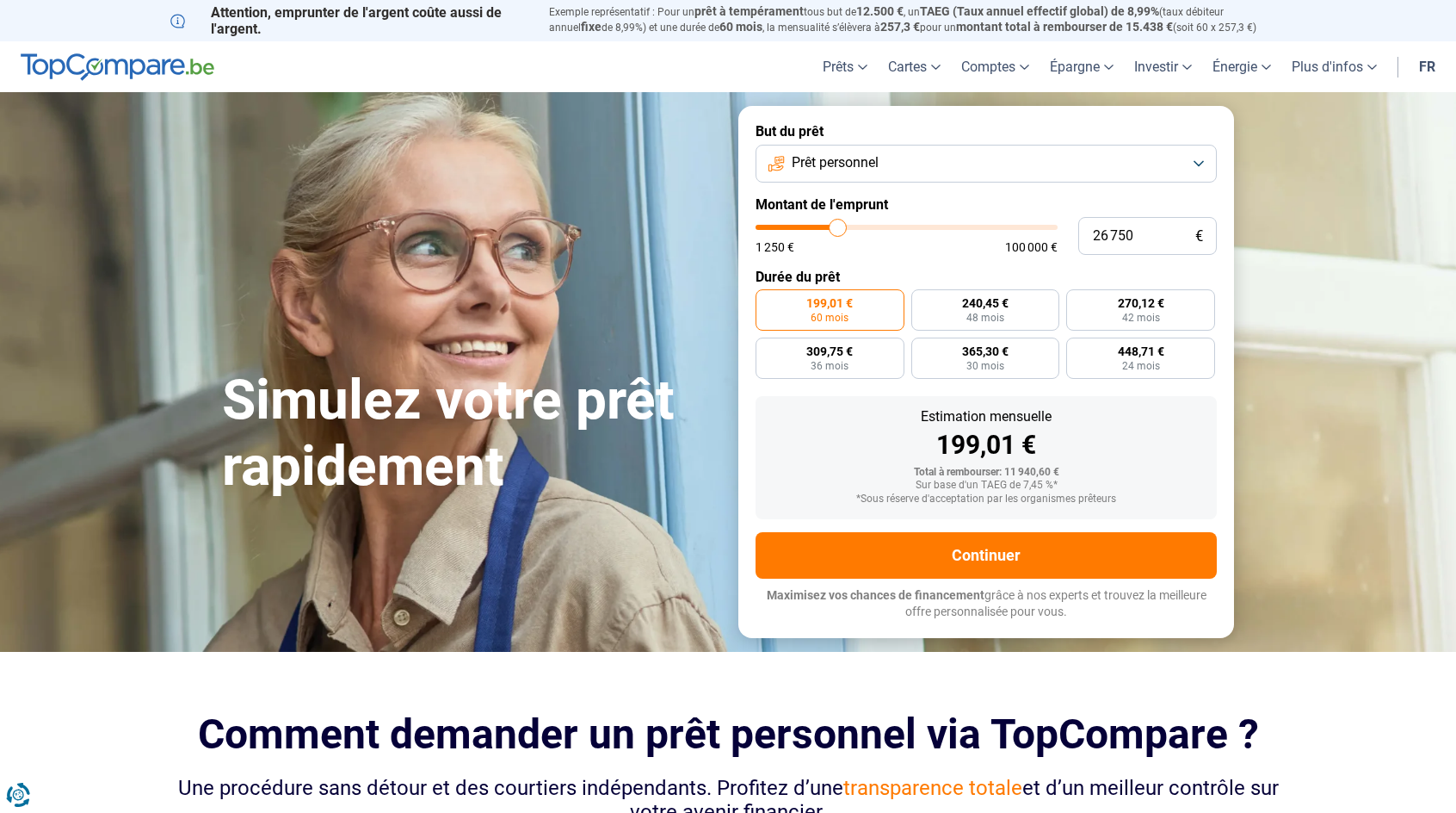
type input "26 500"
type input "26500"
type input "26 250"
type input "26250"
type input "26 000"
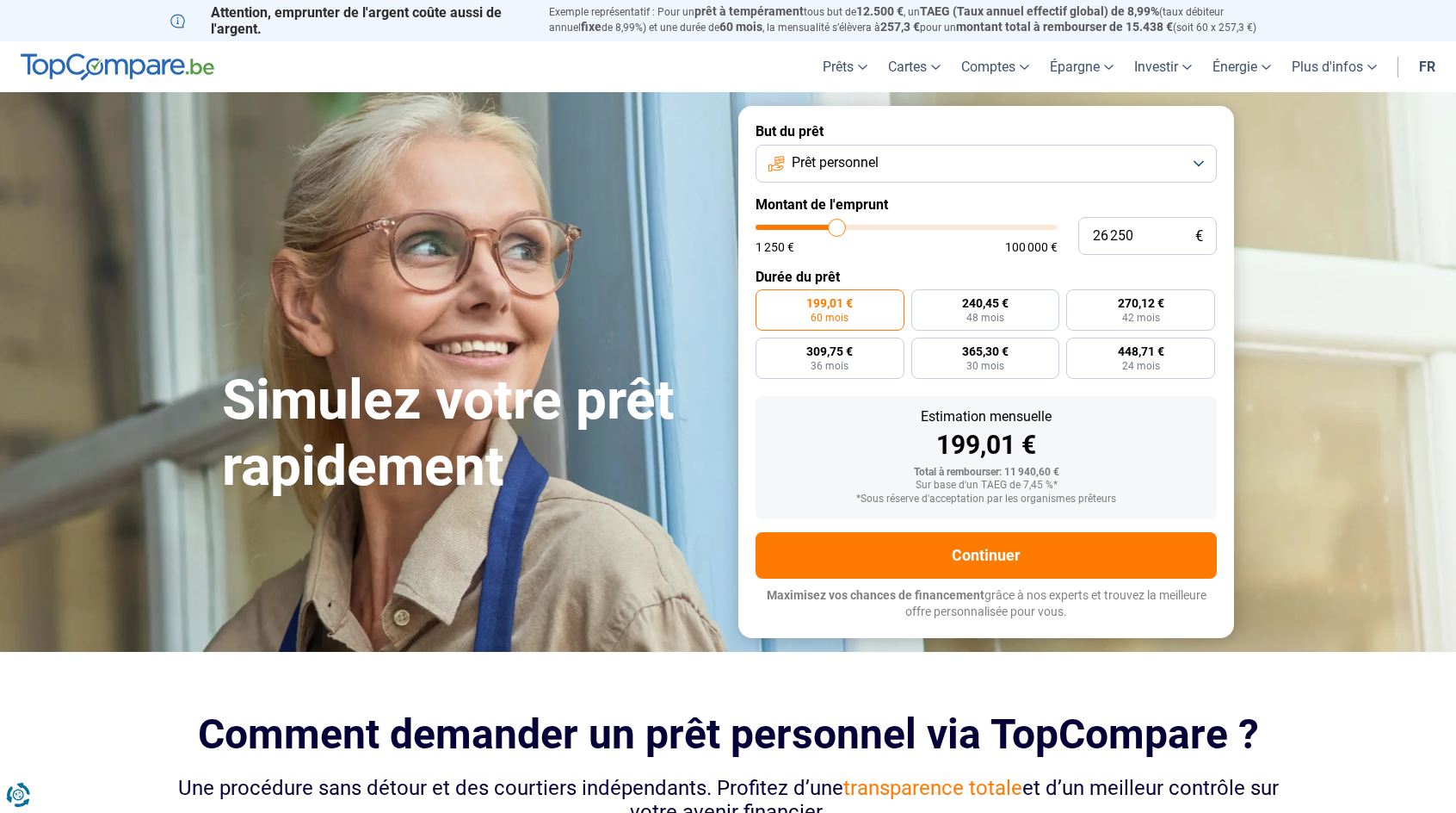
type input "26000"
type input "25 750"
type input "25750"
type input "25 500"
type input "25500"
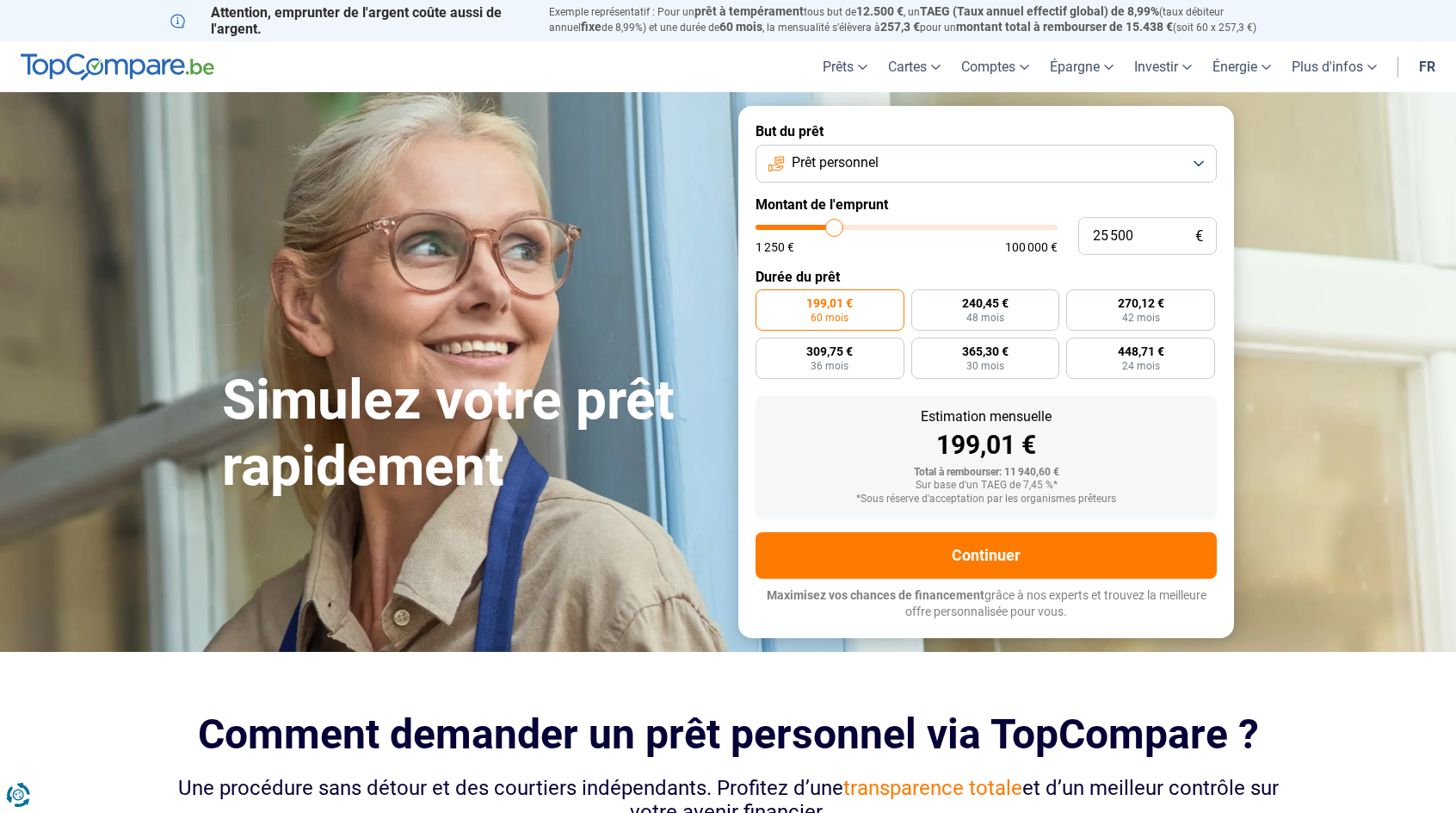
type input "25 250"
type input "25250"
type input "25 000"
type input "25000"
type input "24 750"
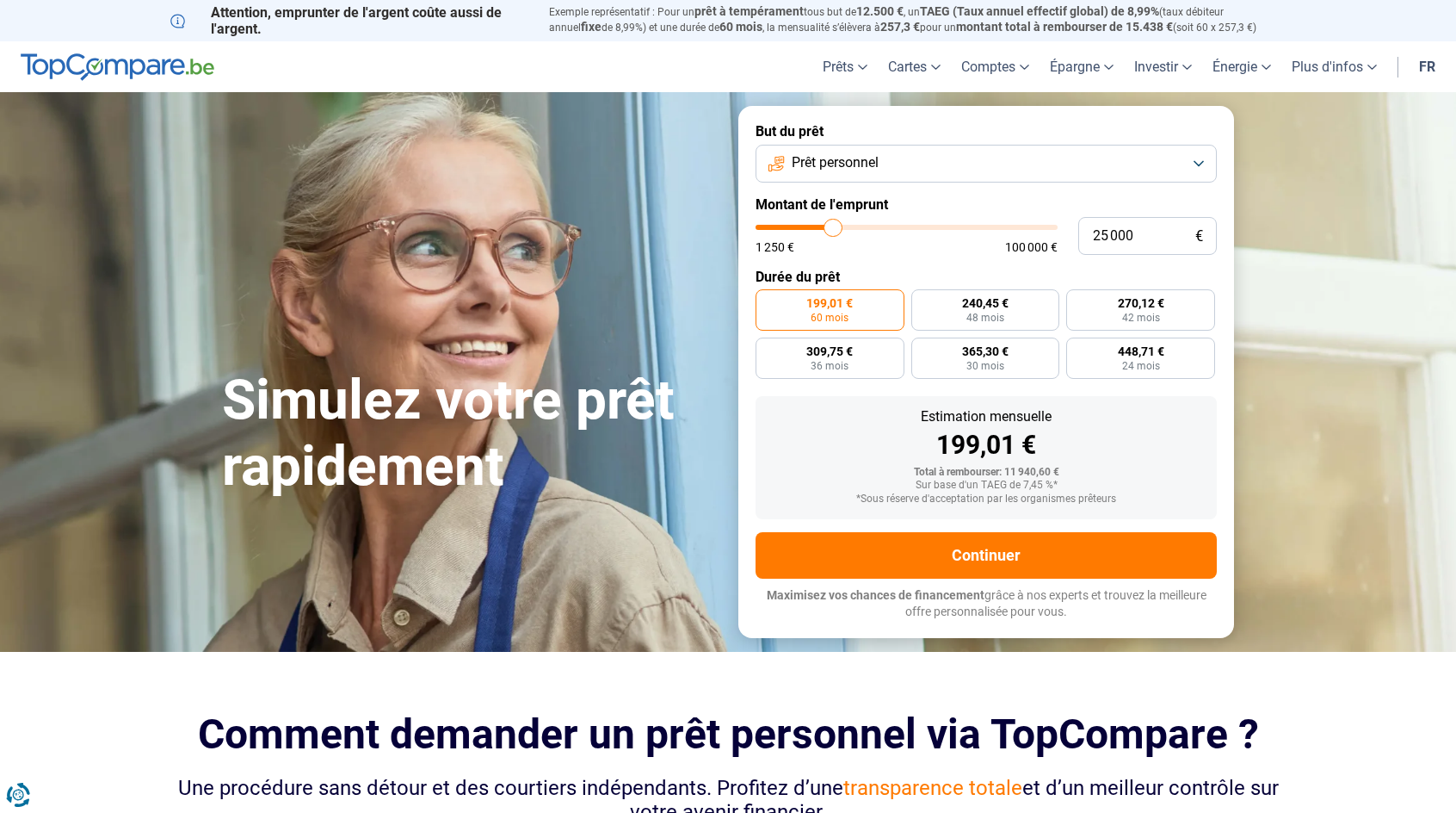
type input "24750"
type input "24 500"
type input "24500"
type input "24 250"
type input "24250"
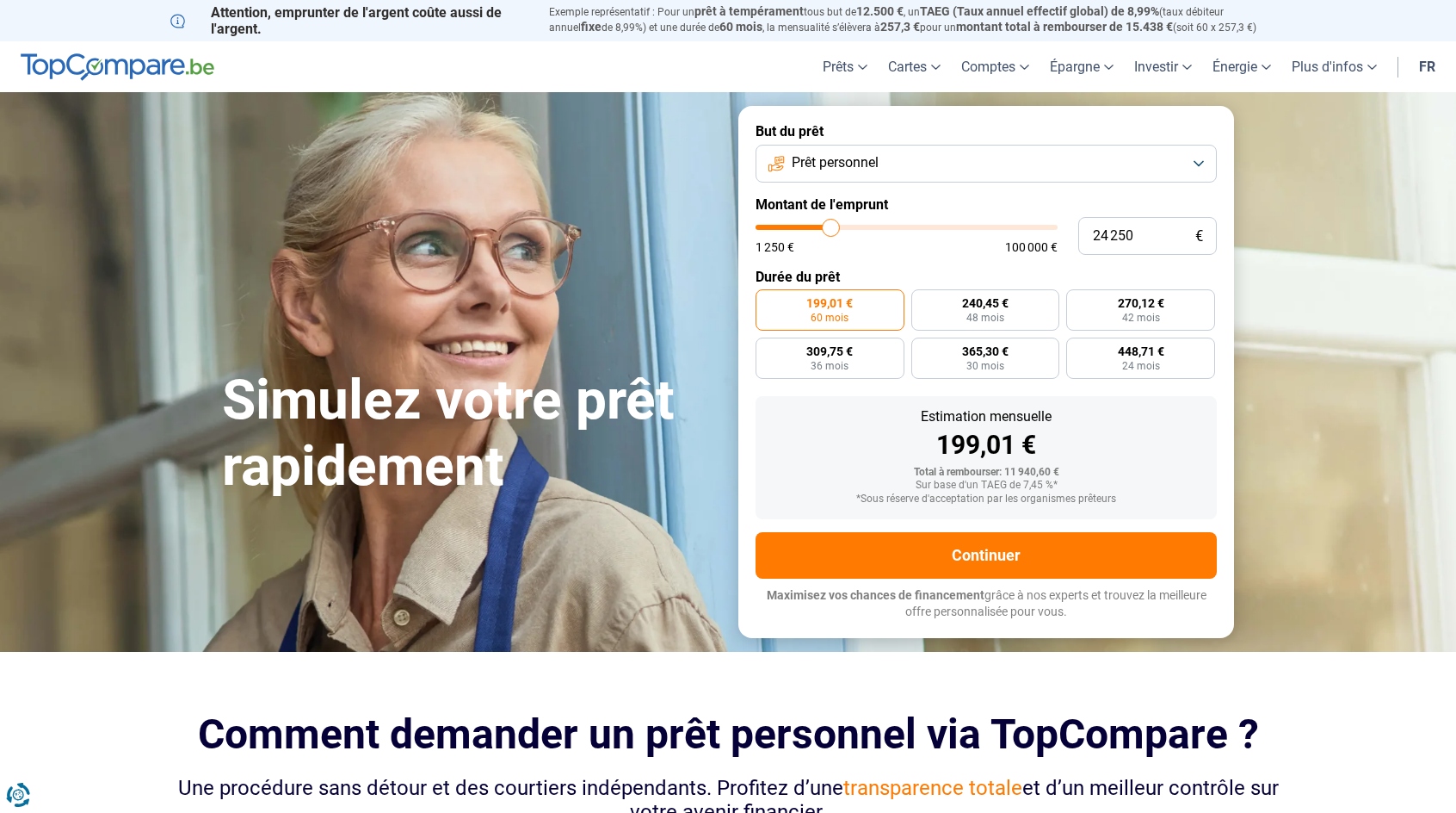
type input "24 000"
type input "24000"
type input "23 750"
type input "23750"
type input "23 500"
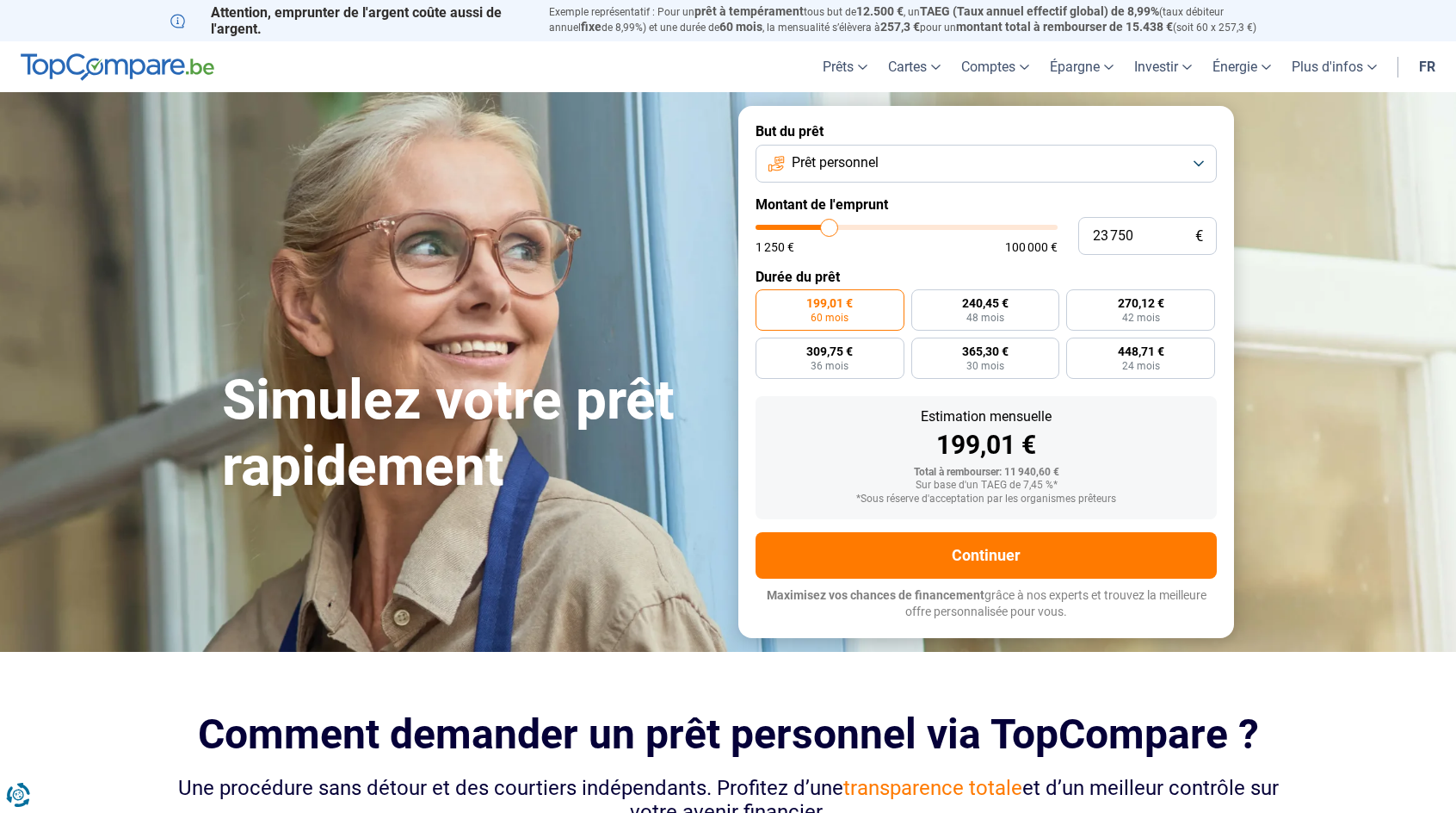
type input "23500"
type input "23 250"
type input "23250"
type input "23 000"
type input "23000"
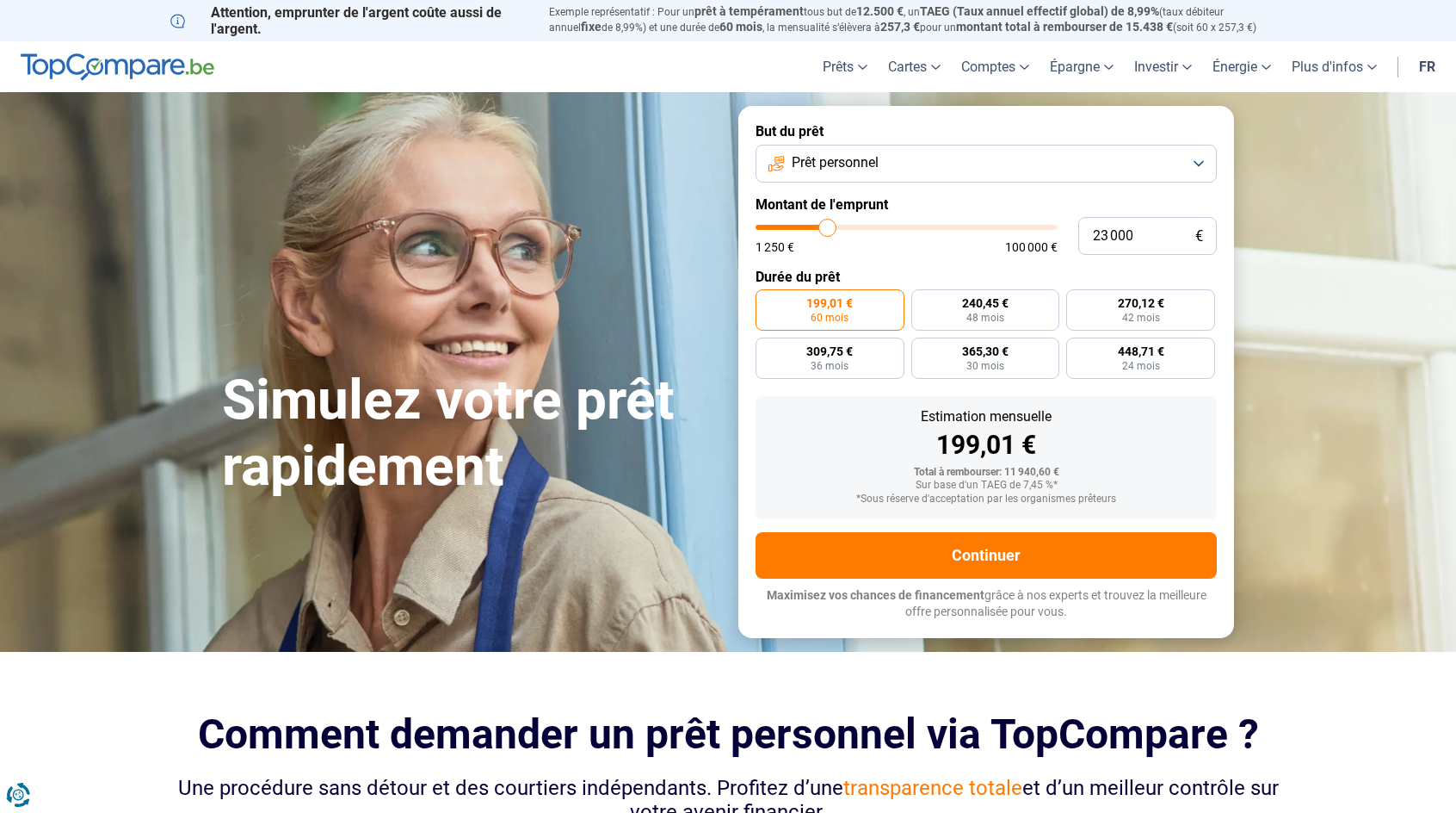
type input "22 750"
type input "22750"
type input "22 500"
type input "22500"
type input "22 250"
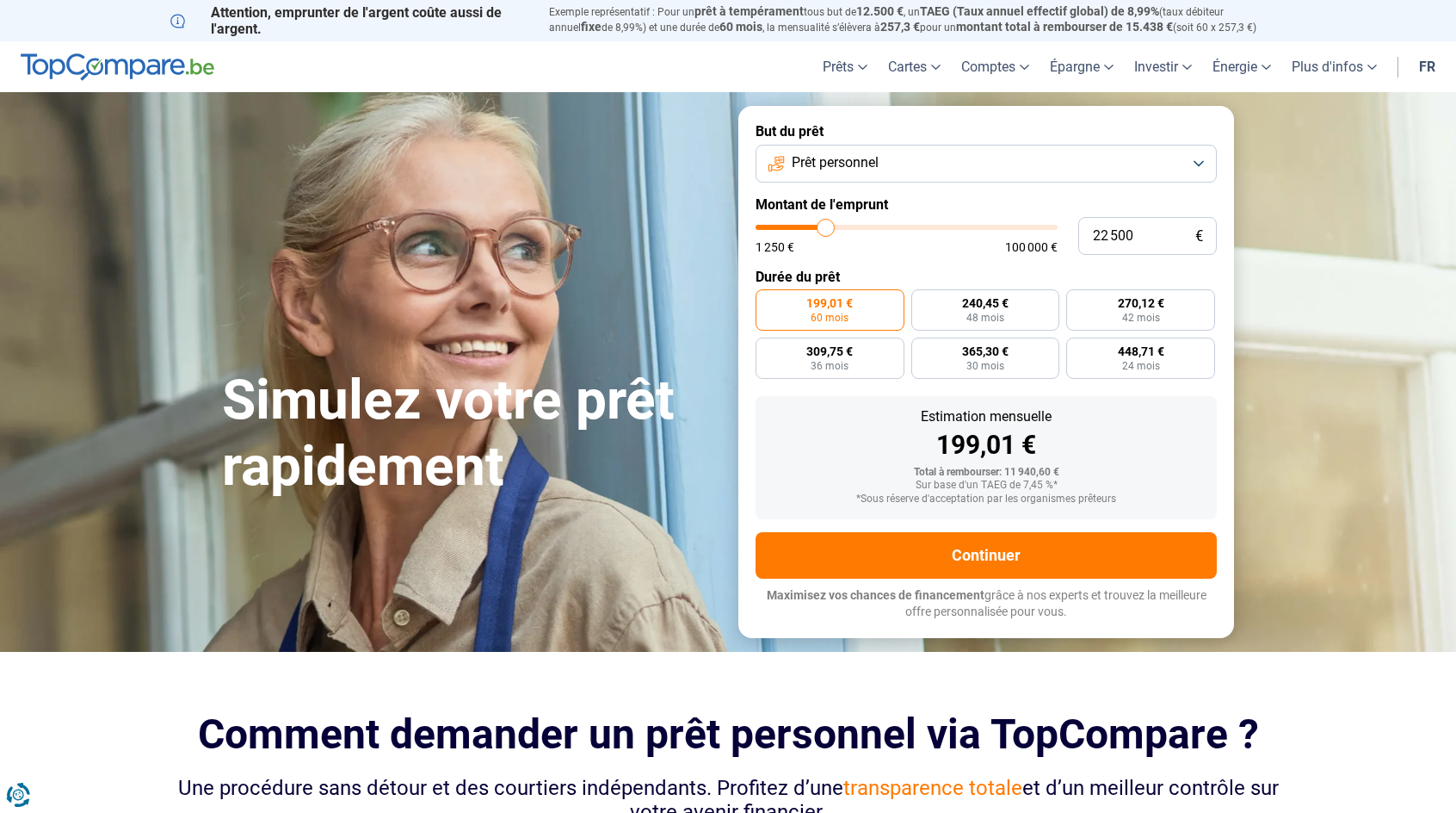
type input "22250"
type input "22 000"
type input "22000"
type input "21 750"
type input "21750"
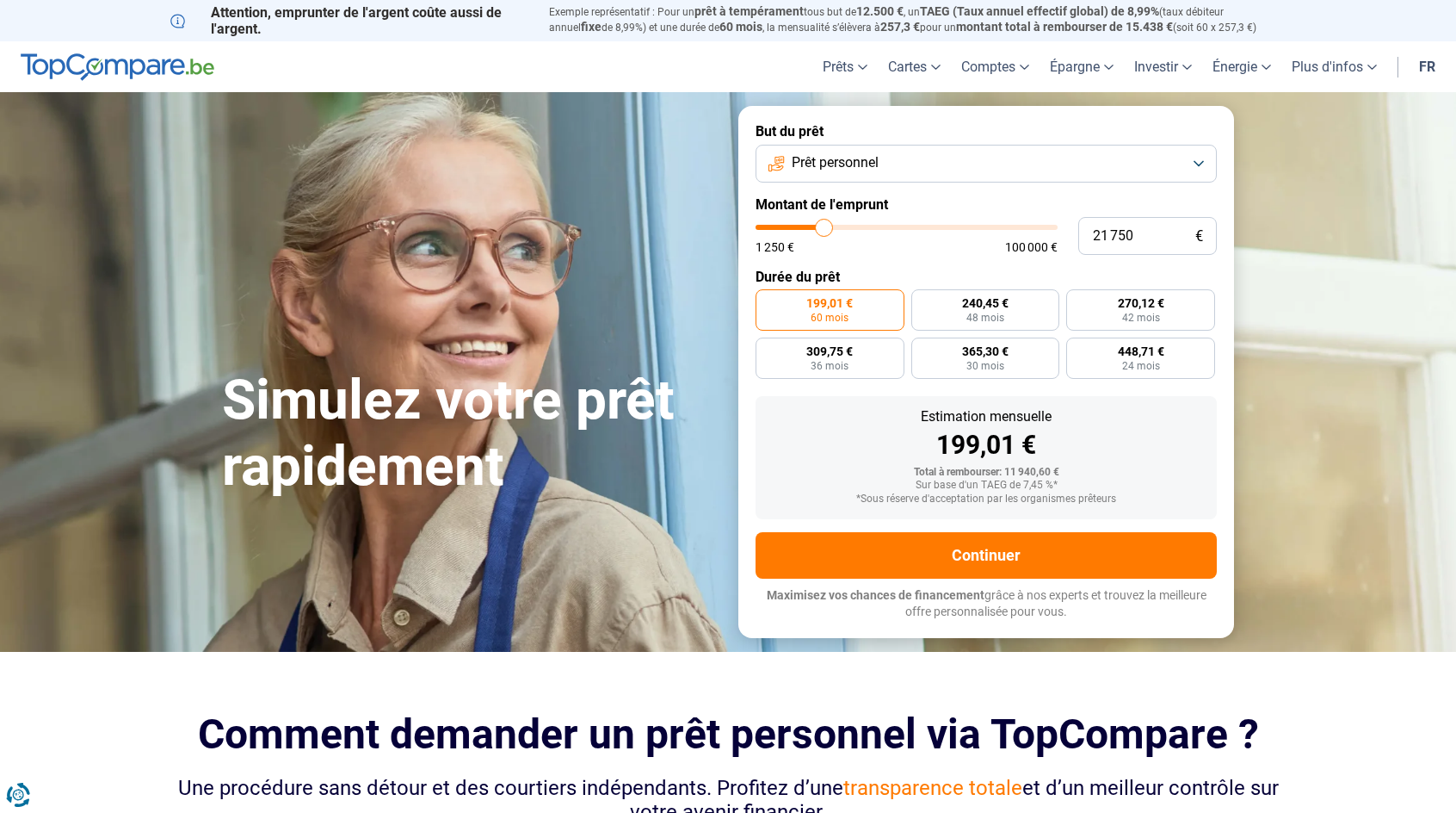
type input "21 500"
type input "21500"
type input "21 250"
type input "21250"
type input "21 000"
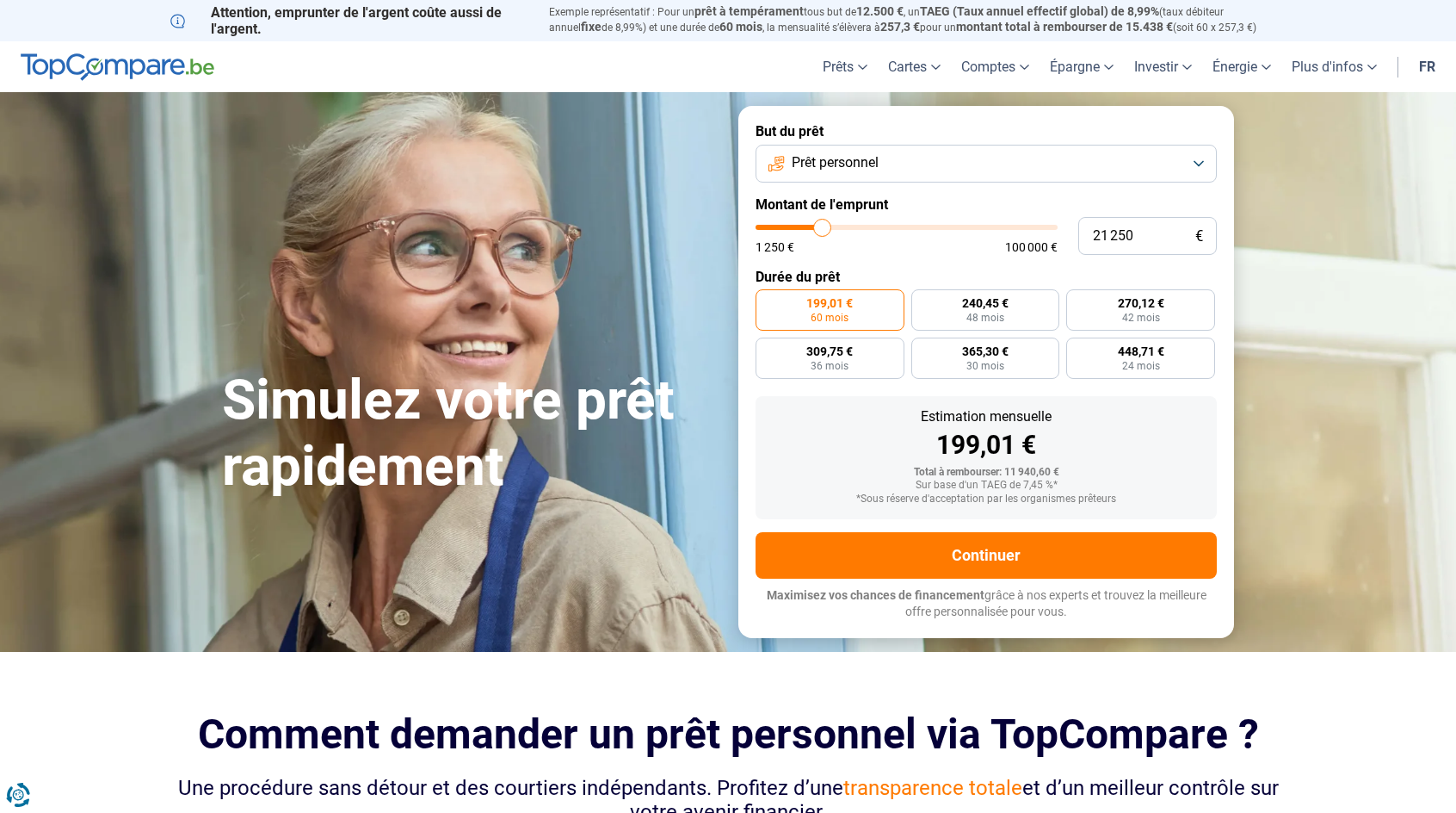
type input "21000"
type input "20 750"
type input "20750"
type input "20 500"
type input "20500"
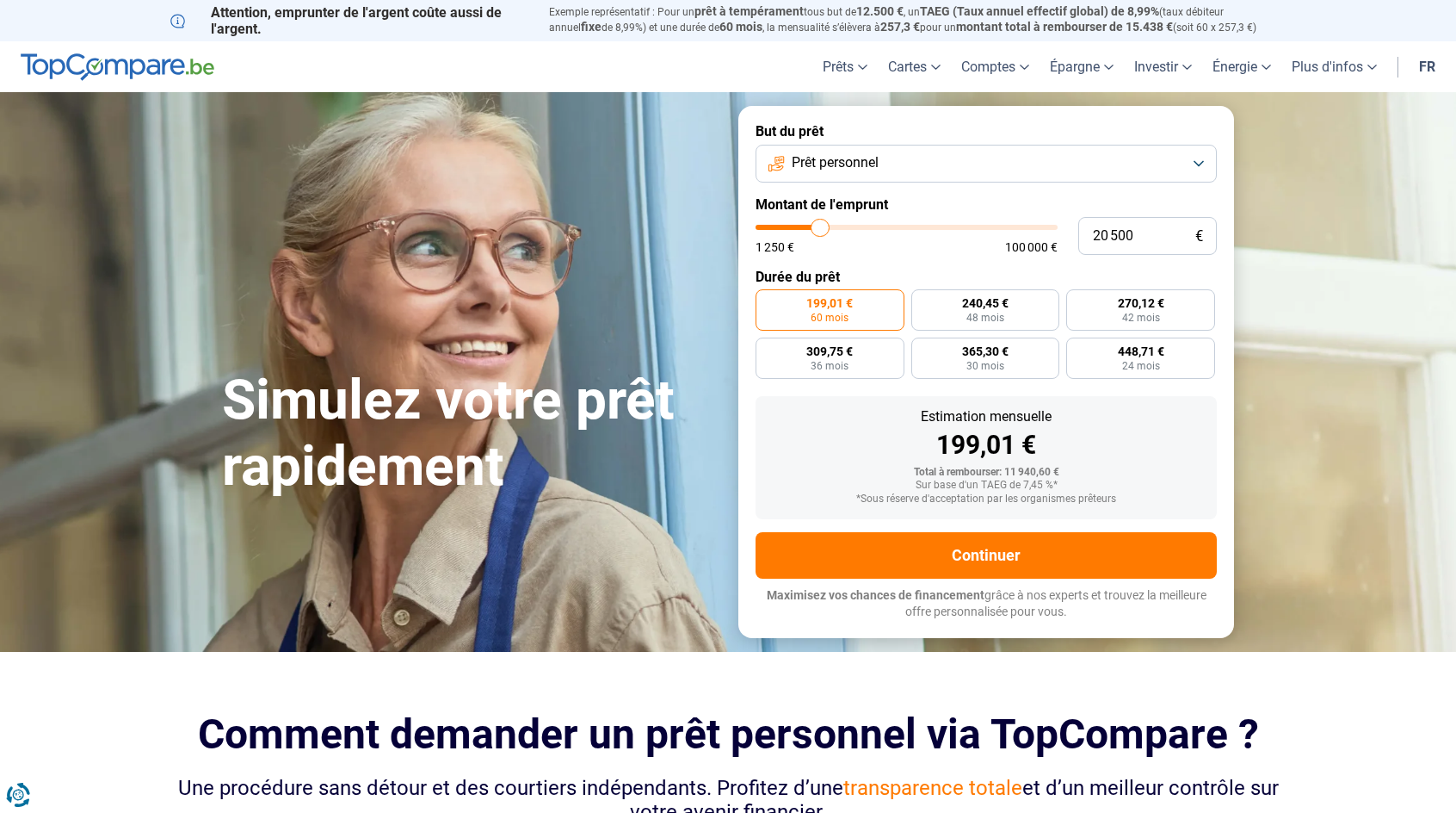
type input "20 250"
type input "20250"
type input "20 000"
type input "20000"
type input "19 750"
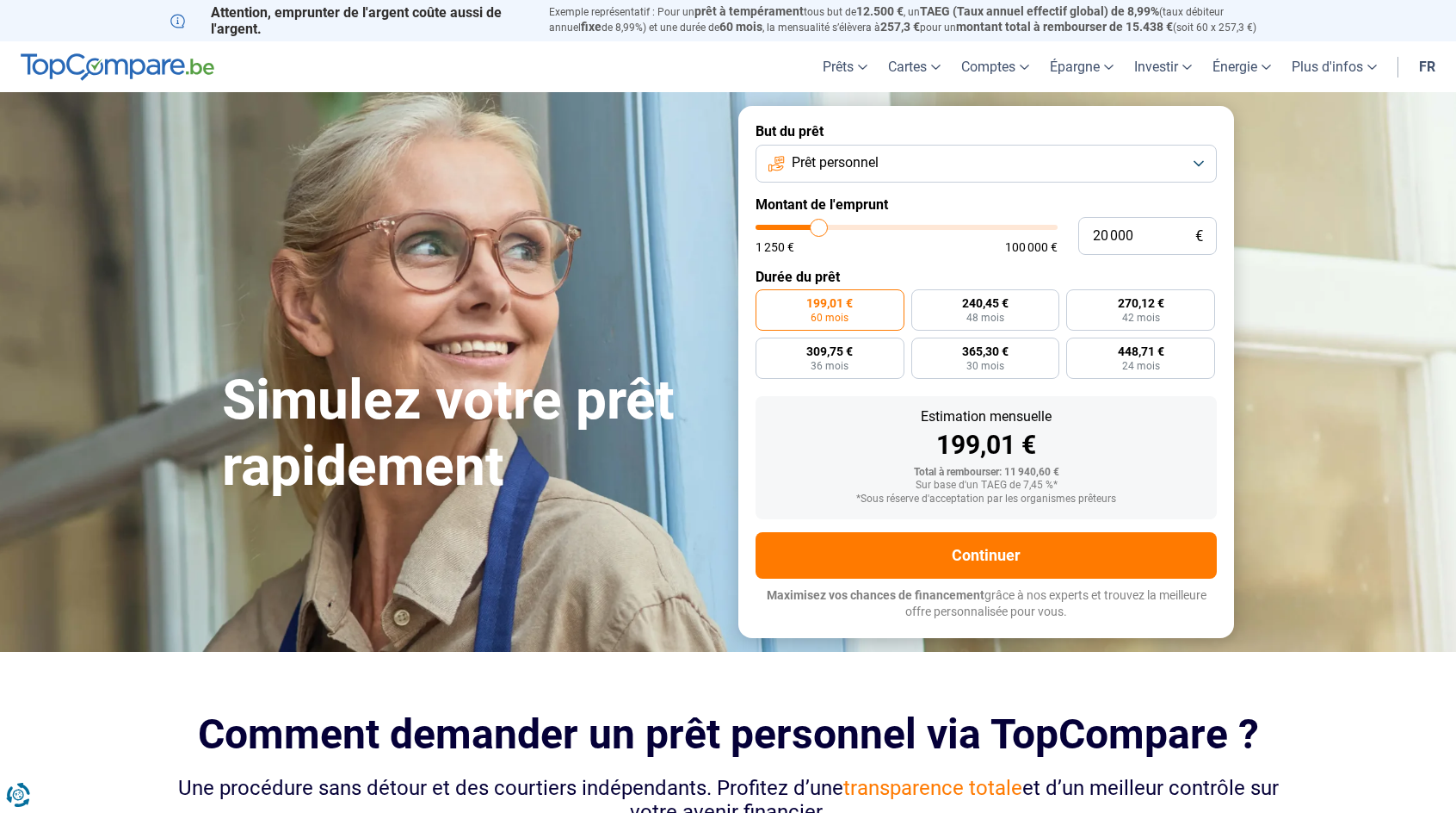
type input "19750"
type input "19 500"
type input "19500"
type input "19 250"
type input "19250"
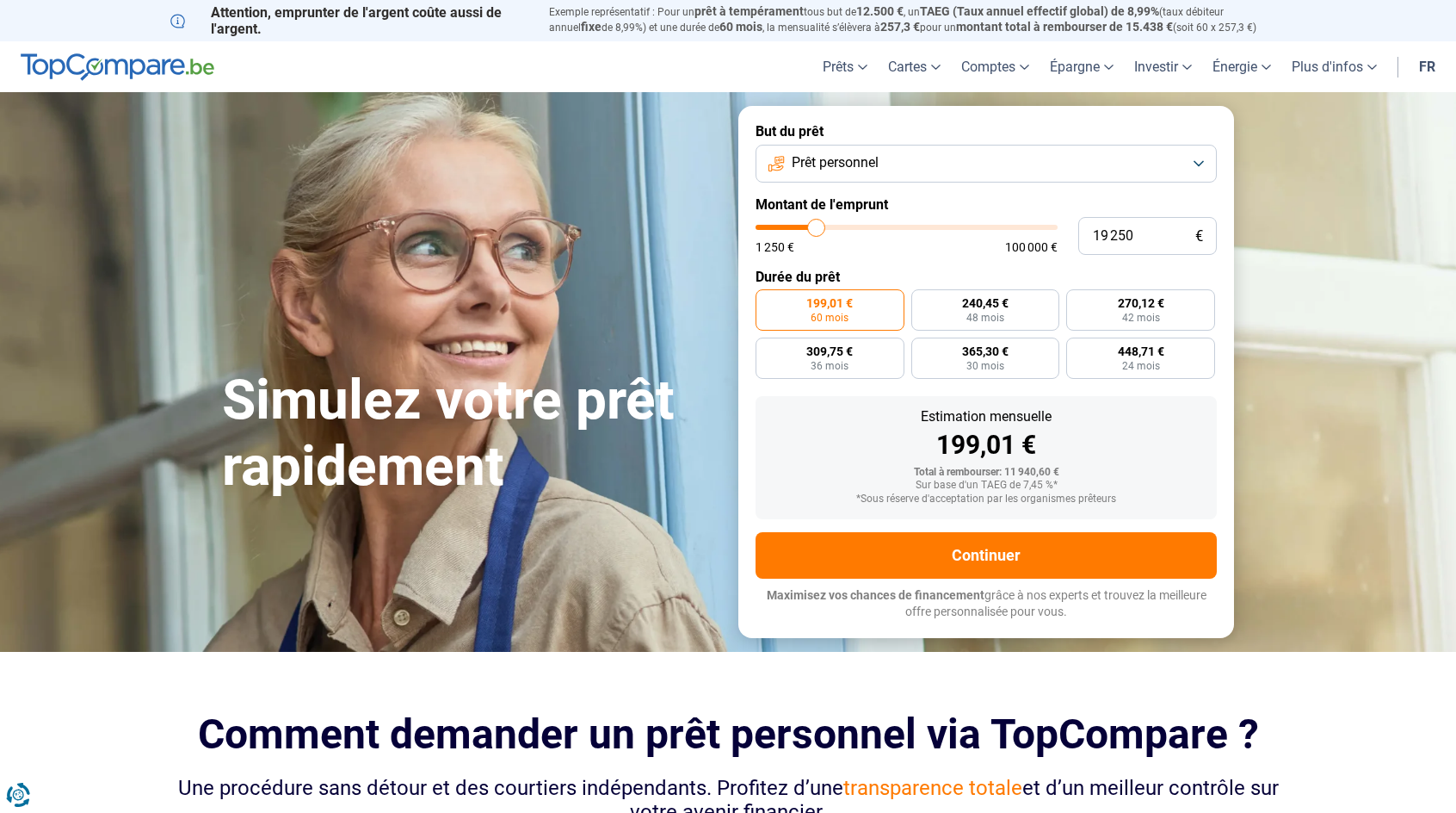
type input "19 000"
type input "19000"
type input "18 750"
type input "18750"
type input "18 500"
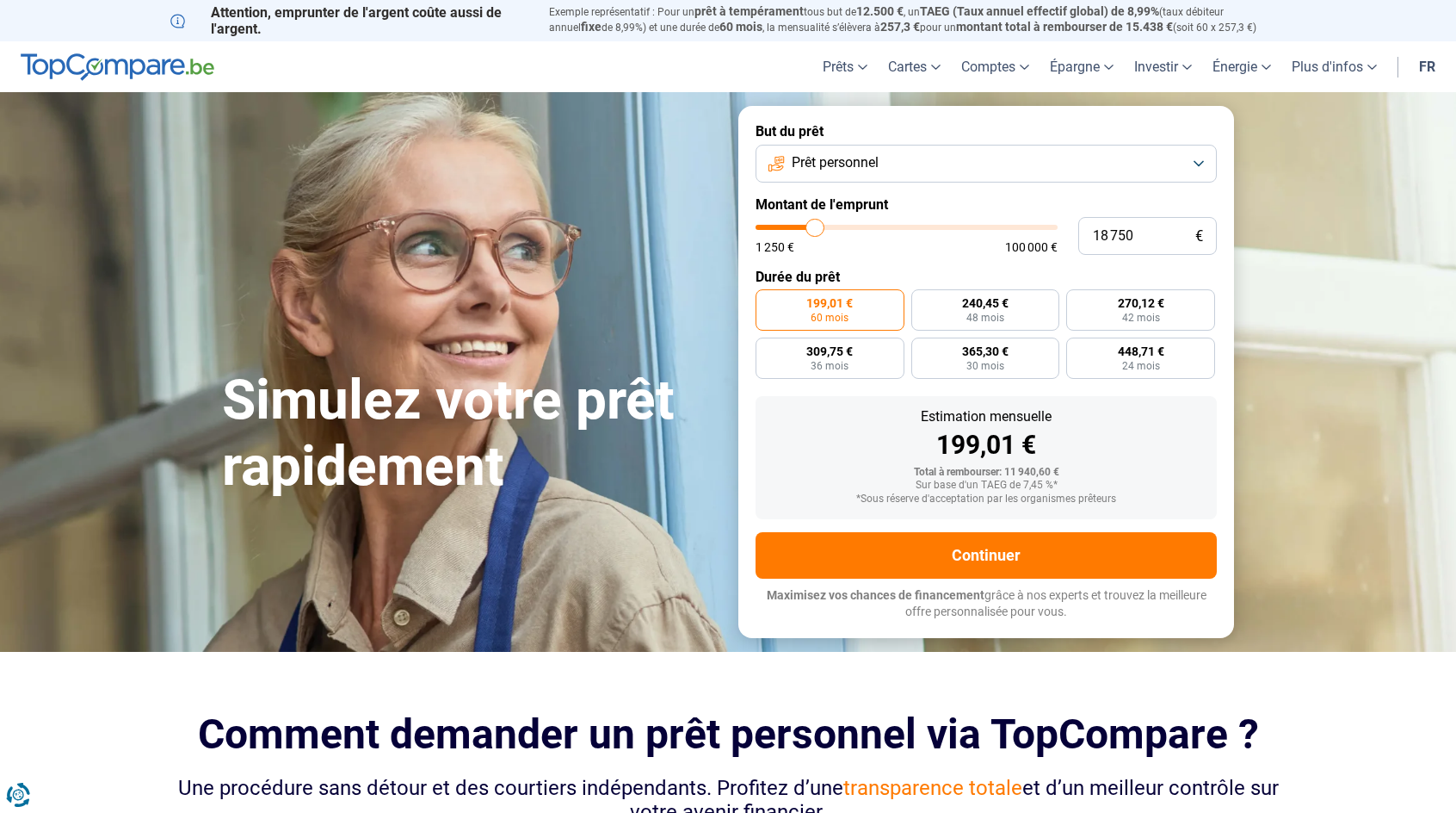
type input "18500"
type input "18 250"
type input "18250"
type input "18 000"
type input "18000"
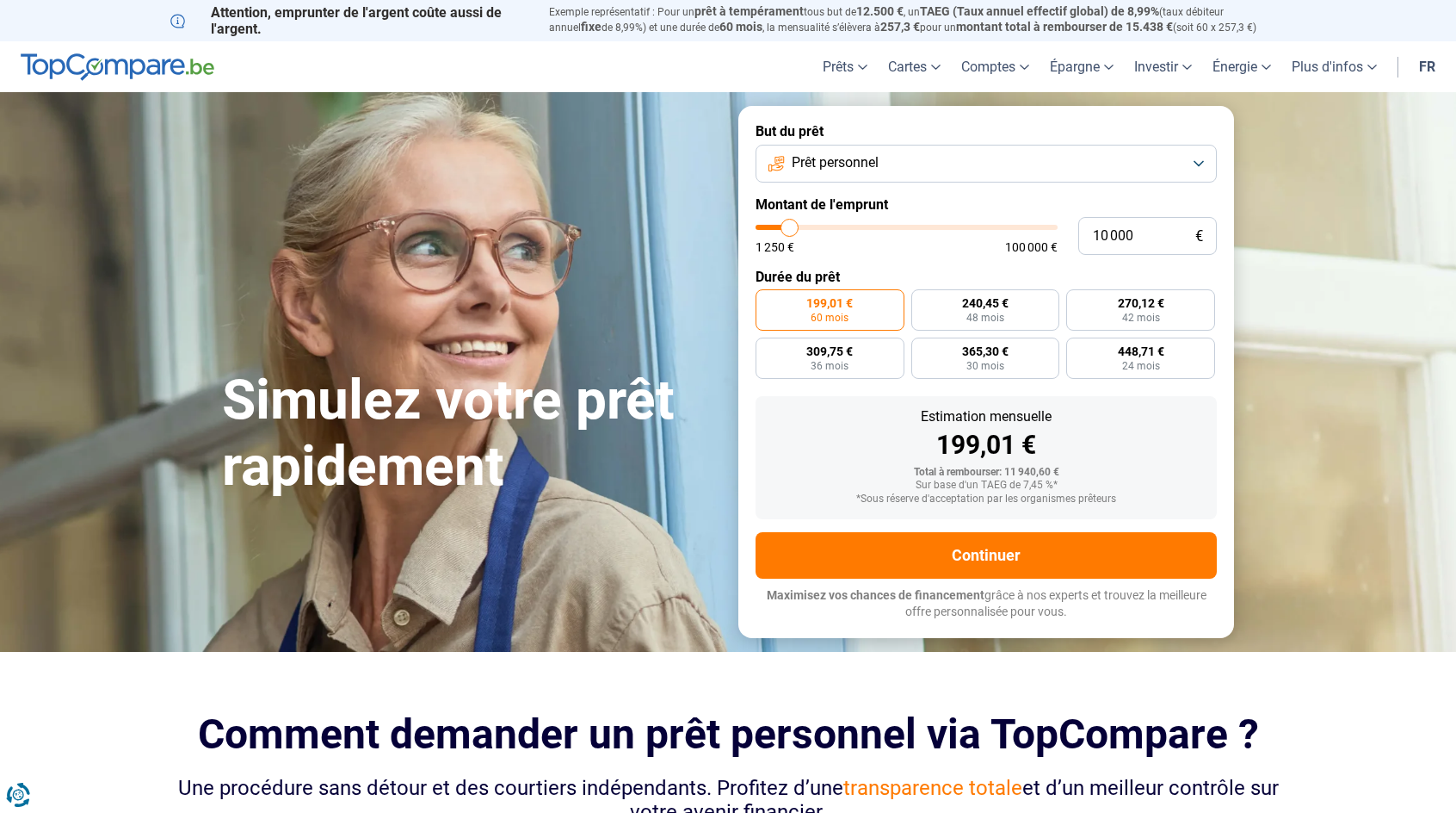
click at [790, 229] on input "range" at bounding box center [906, 228] width 302 height 6
drag, startPoint x: 787, startPoint y: 230, endPoint x: 804, endPoint y: 233, distance: 17.3
click at [804, 229] on input "range" at bounding box center [906, 228] width 302 height 6
drag, startPoint x: 803, startPoint y: 229, endPoint x: 790, endPoint y: 229, distance: 13.0
click at [790, 229] on input "range" at bounding box center [906, 228] width 302 height 6
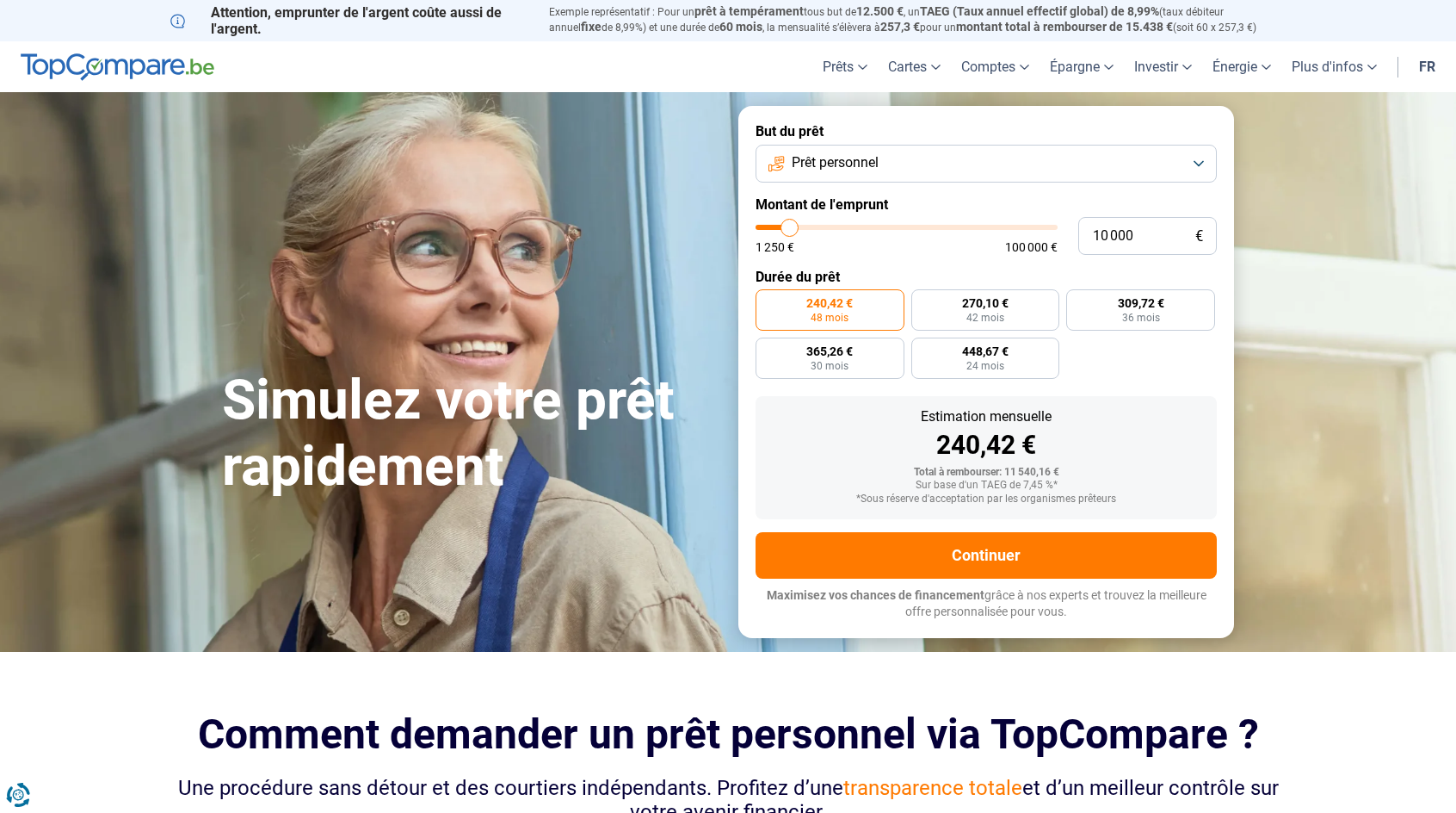
click at [596, 285] on div "Simulez votre prêt rapidement" at bounding box center [469, 372] width 516 height 257
click at [1277, 169] on section "Simulez votre prêt rapidement Simulez votre prêt rapidement But du prêt Prêt pe…" at bounding box center [728, 371] width 1456 height 558
